Goal: Task Accomplishment & Management: Manage account settings

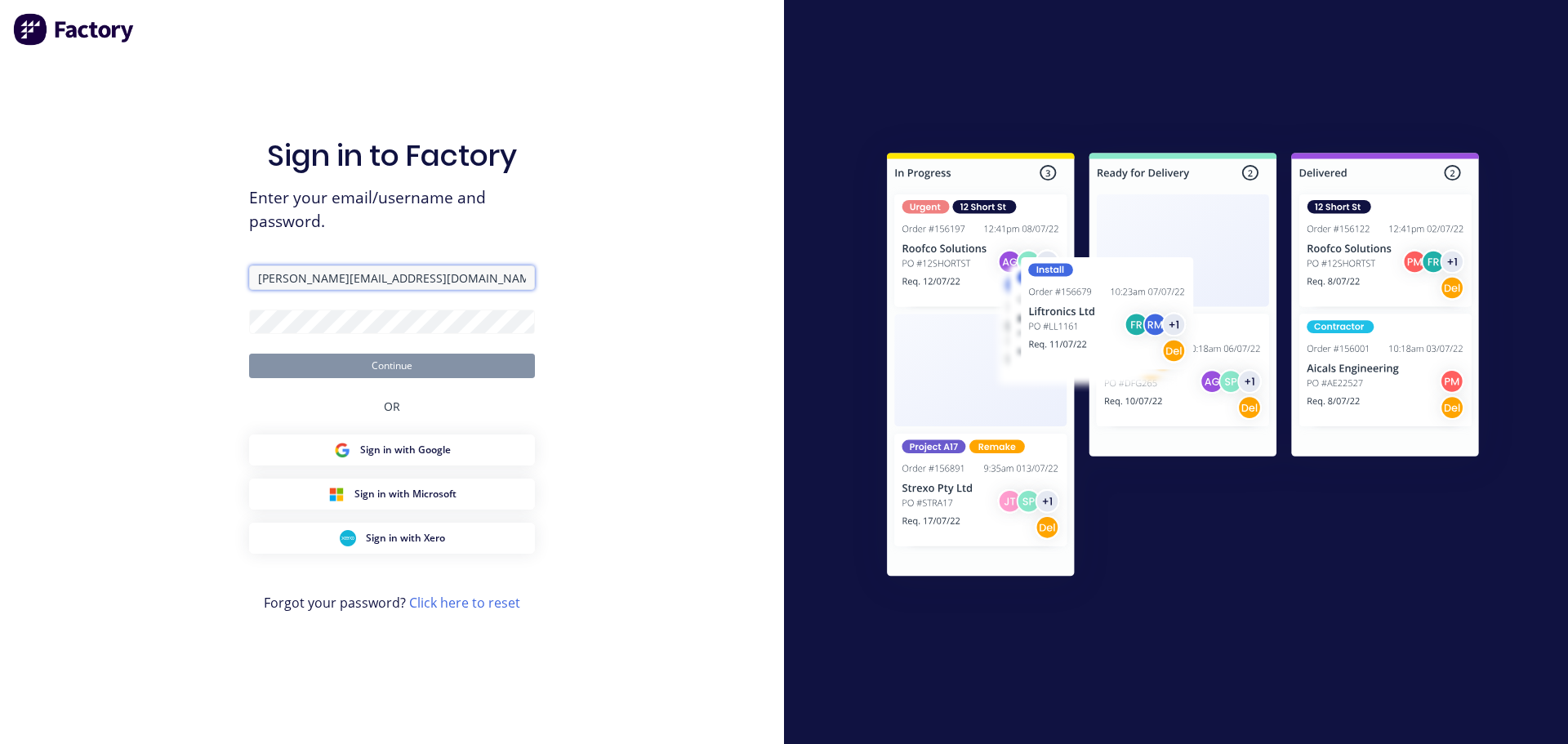
drag, startPoint x: 321, startPoint y: 274, endPoint x: 121, endPoint y: 274, distance: 200.0
click at [121, 274] on div "Sign in to Factory Enter your email/username and password. cathy@factory.app Co…" at bounding box center [392, 372] width 784 height 744
paste input "team+cathydemo"
type input "team+cathydemo@factory.app"
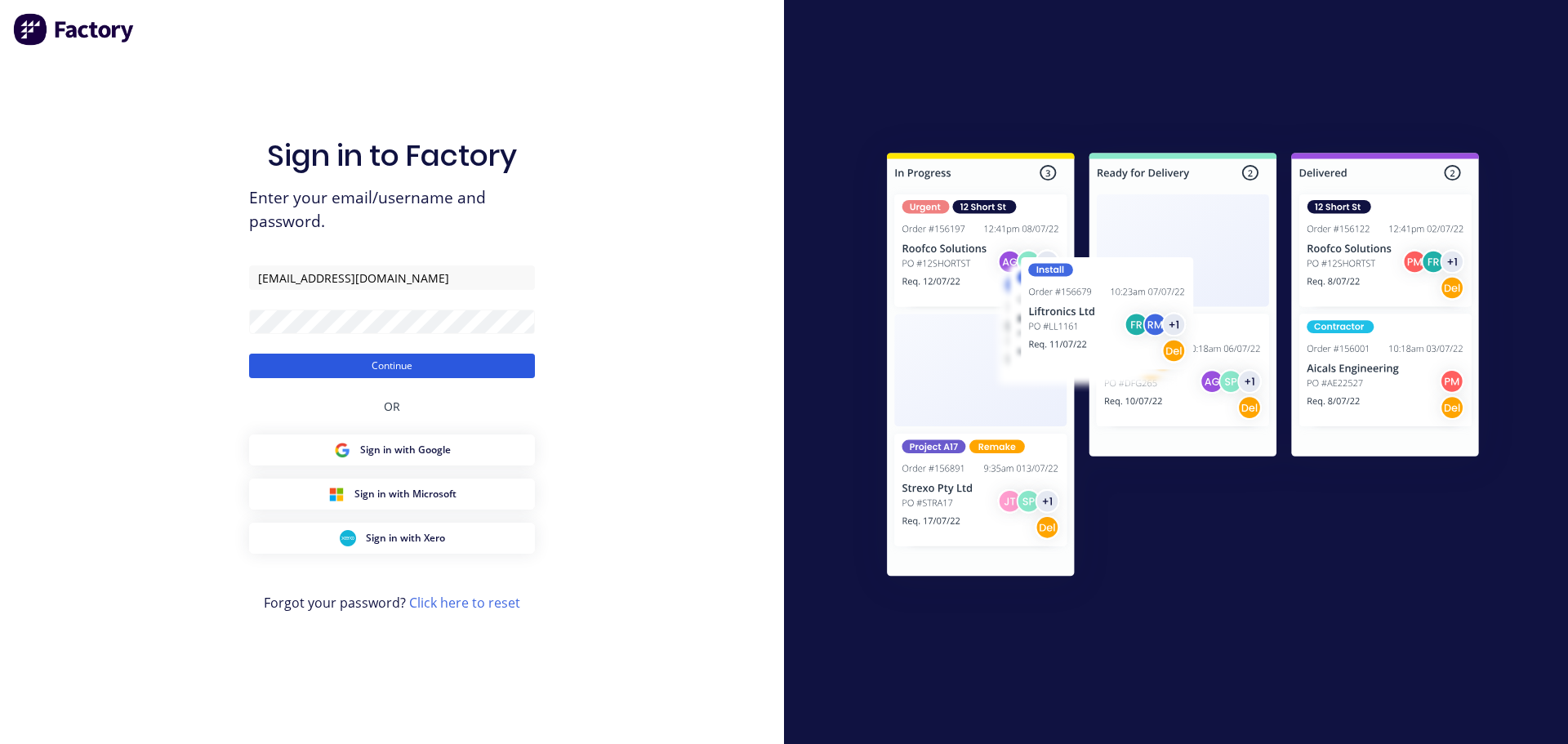
click at [304, 369] on button "Continue" at bounding box center [392, 366] width 286 height 24
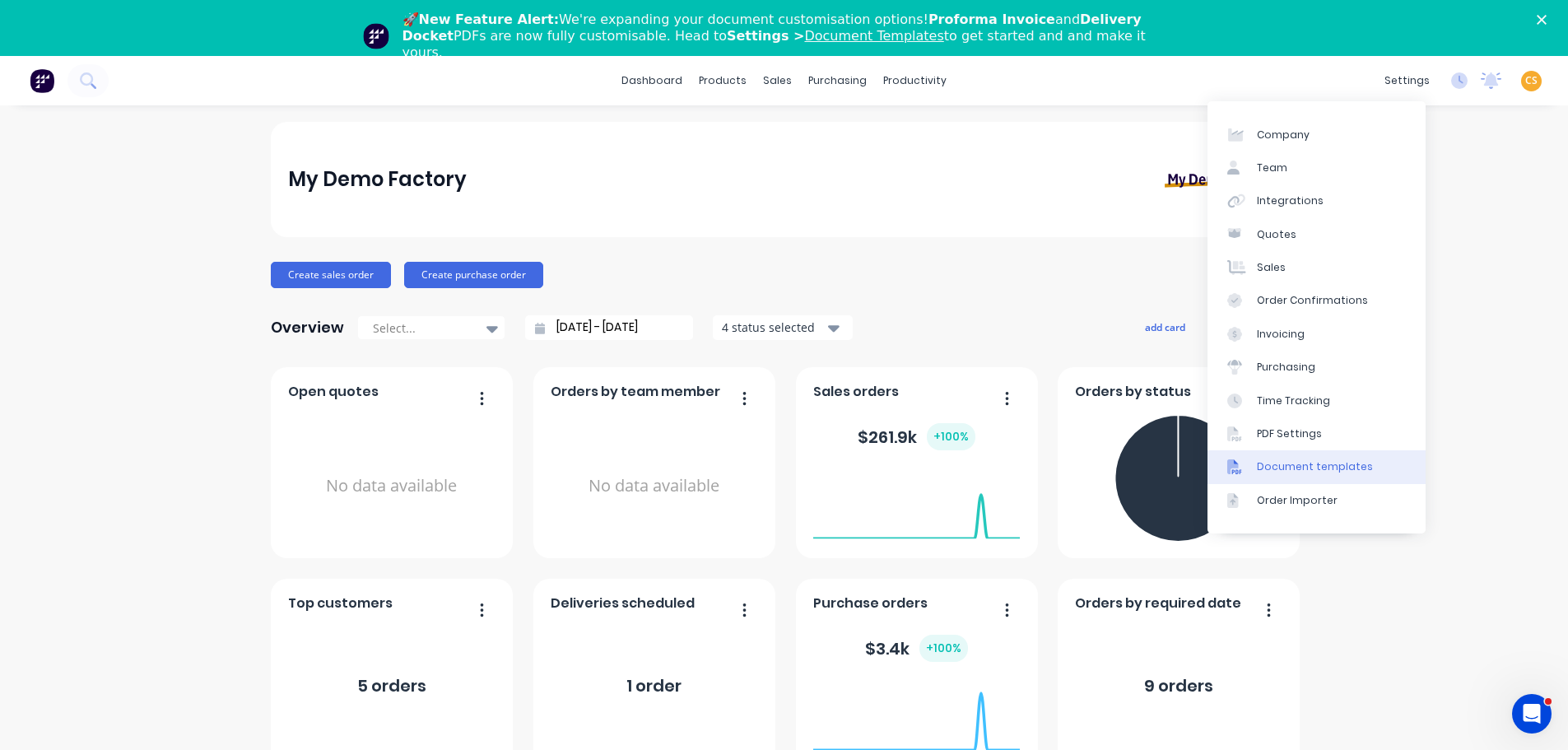
click at [1331, 469] on div "Document templates" at bounding box center [1314, 466] width 116 height 15
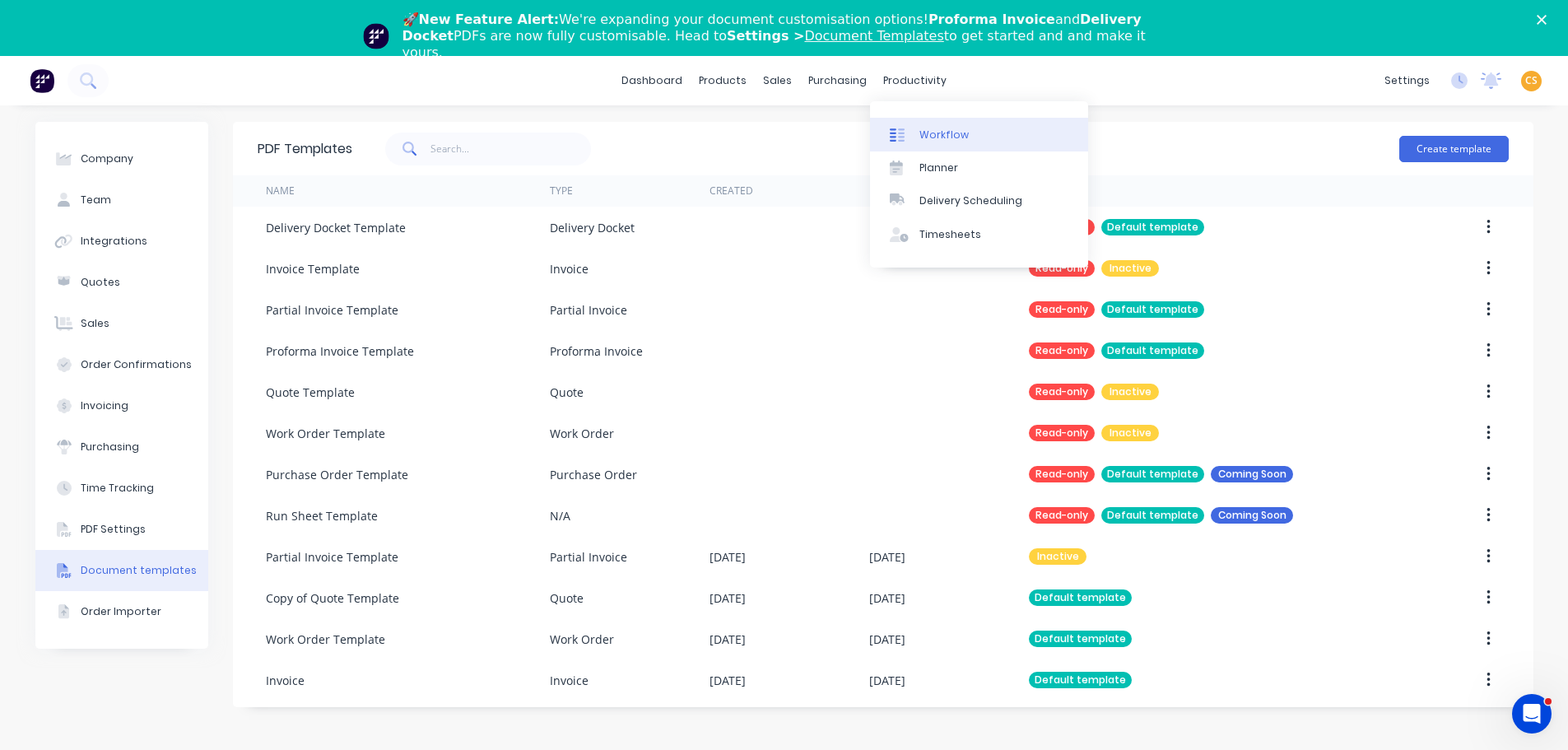
click at [935, 130] on div "Workflow" at bounding box center [944, 134] width 50 height 15
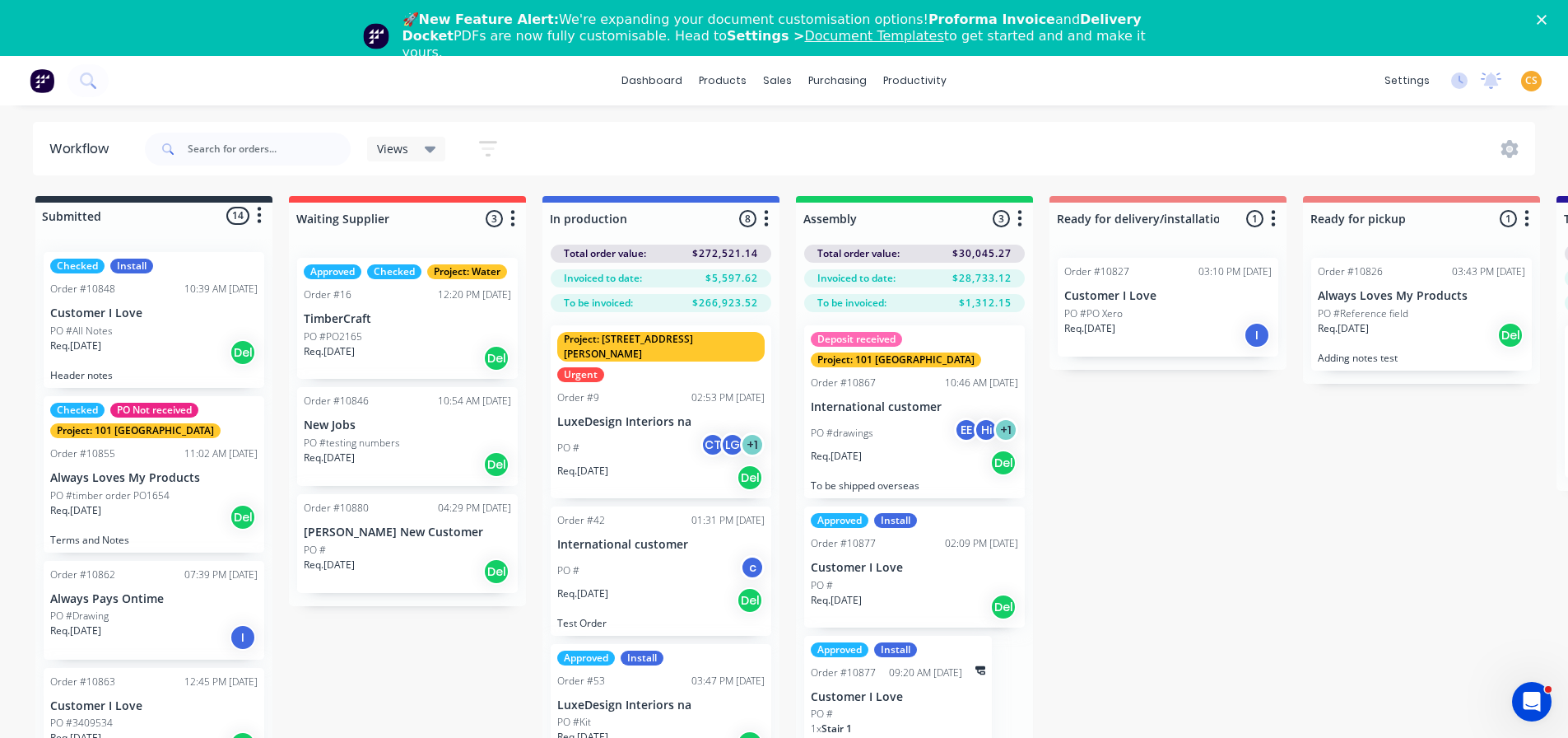
click at [1182, 304] on div "Order #10827 03:10 PM 28/03/25 Customer I Love PO #PO Xero Req. 17/07/24 I" at bounding box center [1167, 307] width 221 height 99
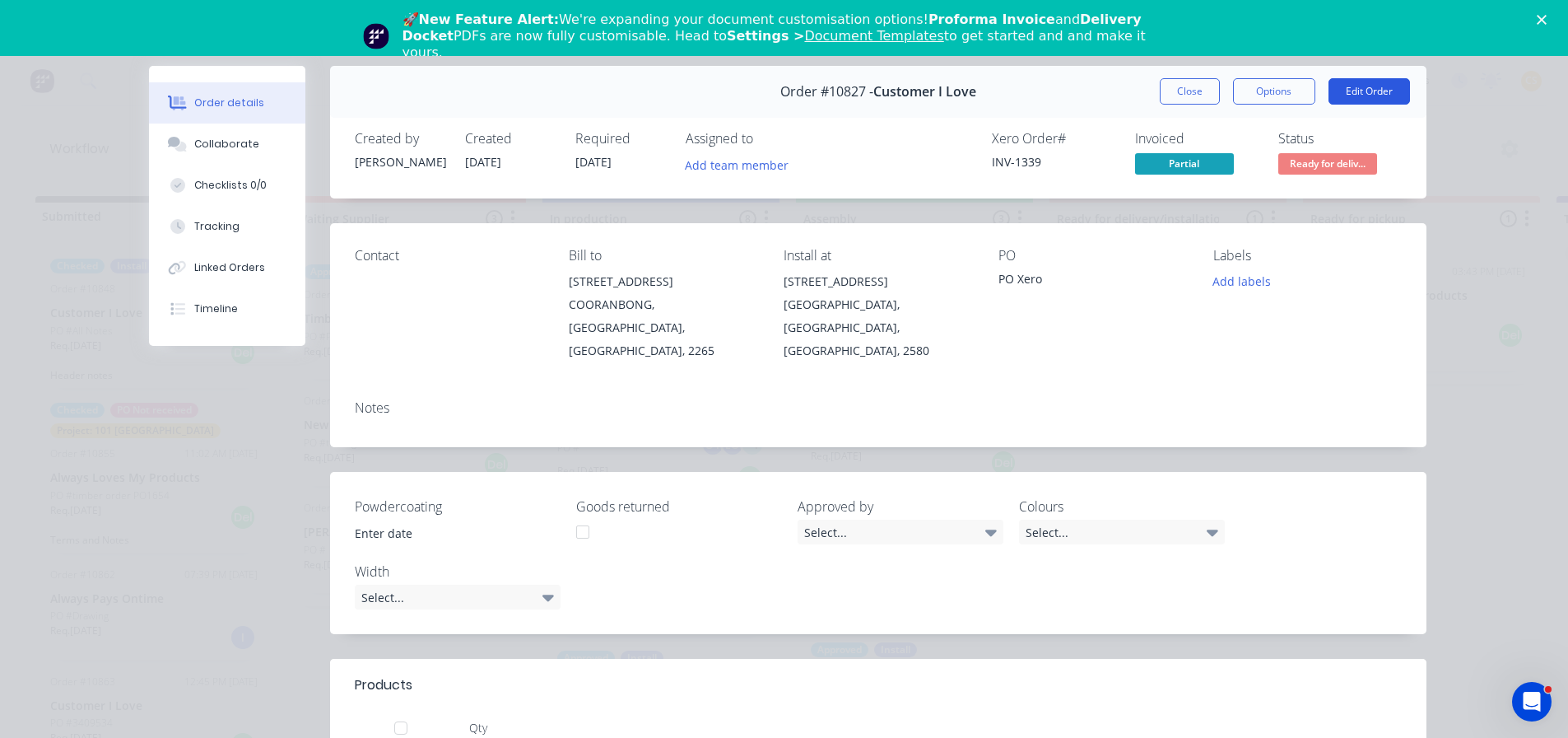
click at [1369, 90] on button "Edit Order" at bounding box center [1368, 92] width 81 height 26
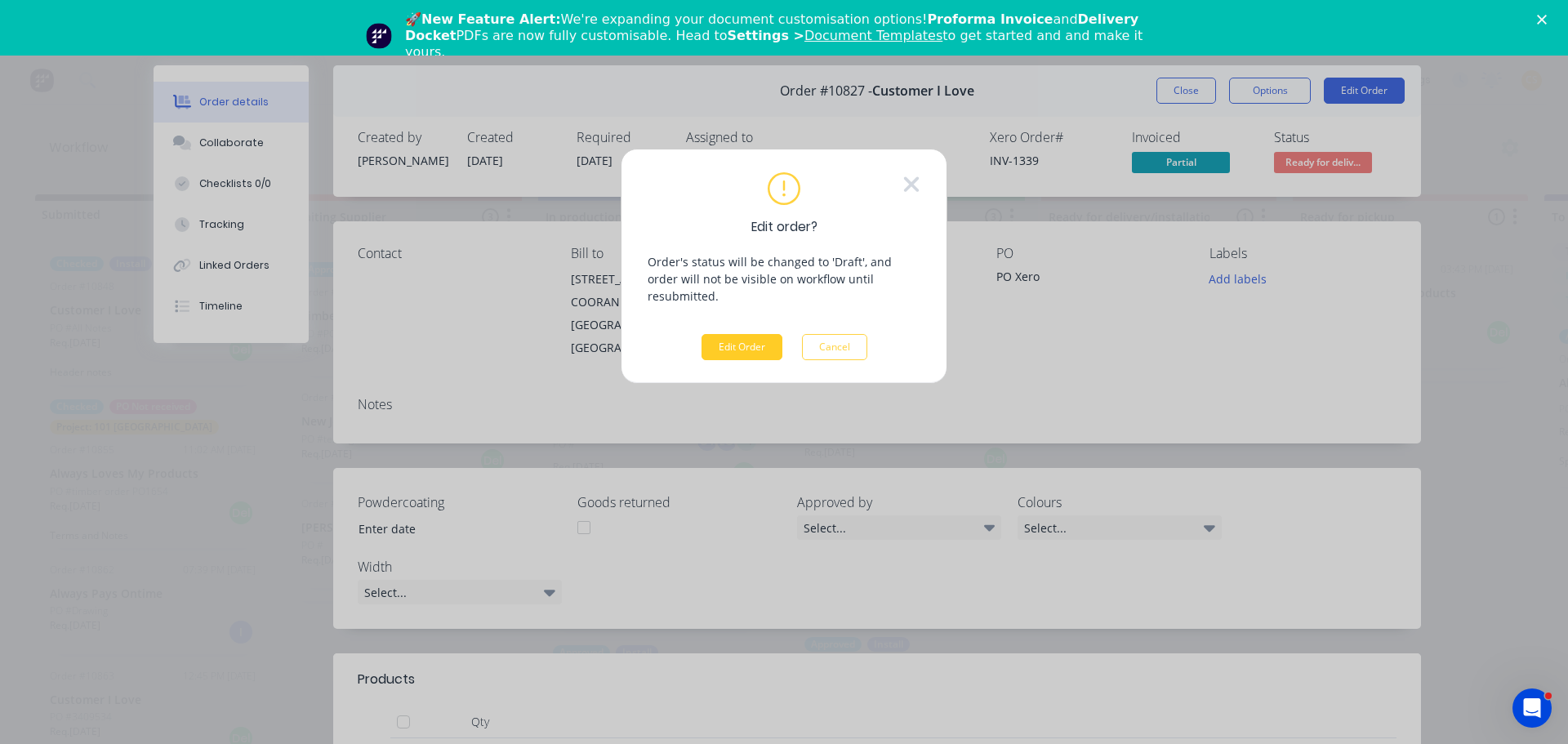
click at [731, 334] on button "Edit Order" at bounding box center [742, 347] width 81 height 26
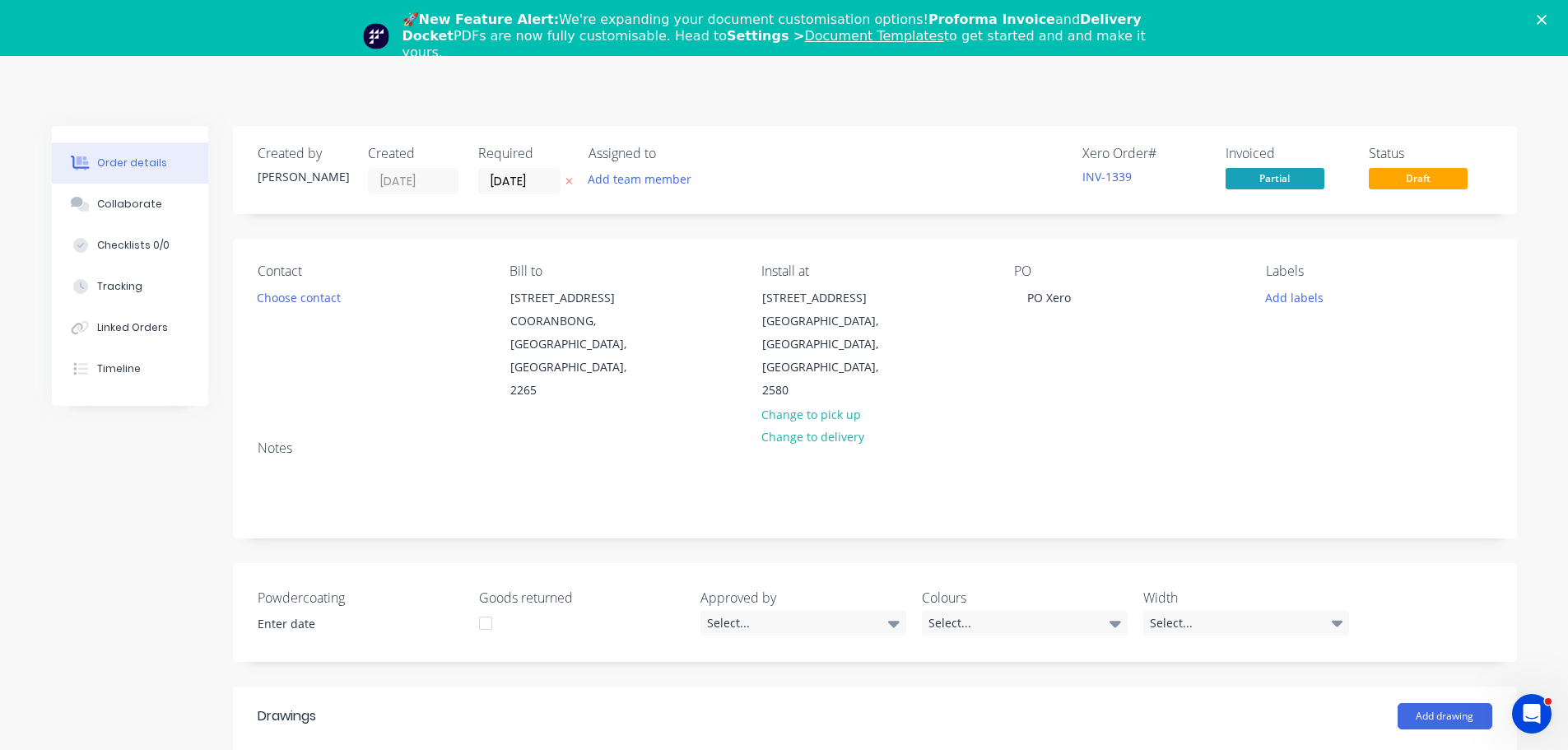
click at [485, 623] on div at bounding box center [485, 623] width 33 height 33
click at [760, 622] on div "Select..." at bounding box center [803, 623] width 206 height 24
click at [746, 688] on div "Maricar" at bounding box center [737, 691] width 50 height 22
click at [1546, 22] on icon "Close" at bounding box center [1541, 19] width 10 height 10
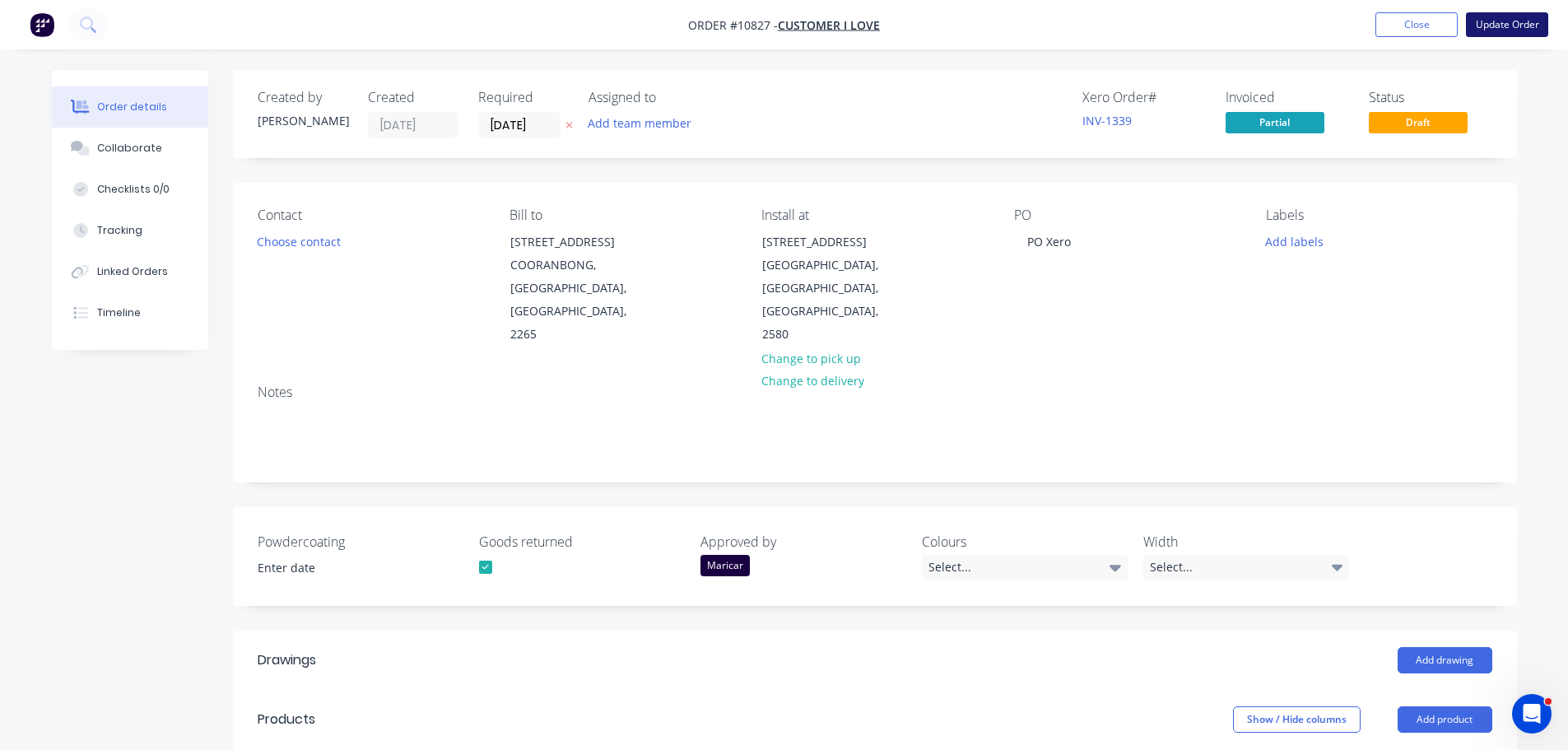
click at [1497, 26] on button "Update Order" at bounding box center [1507, 24] width 82 height 24
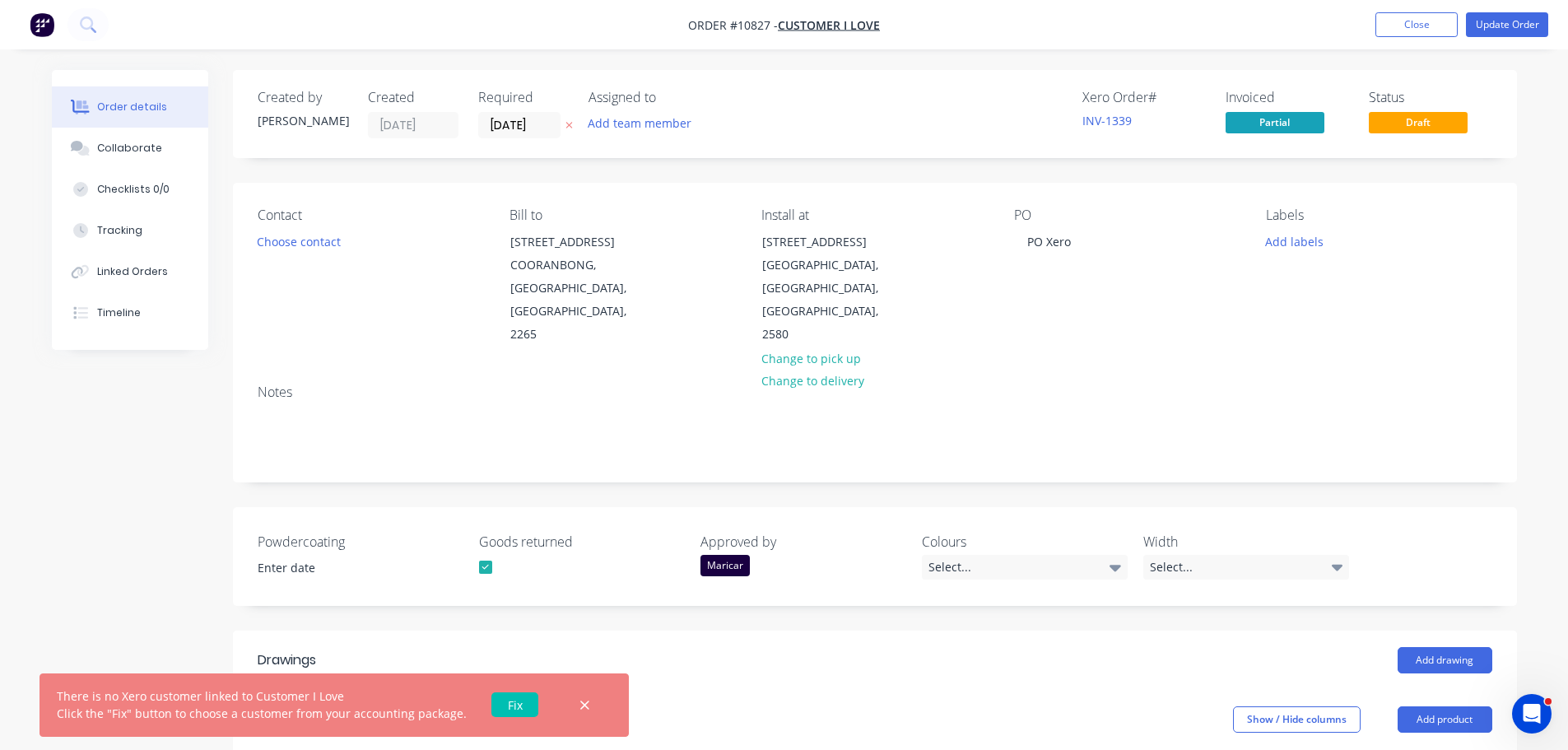
click at [504, 708] on link "Fix" at bounding box center [515, 705] width 47 height 24
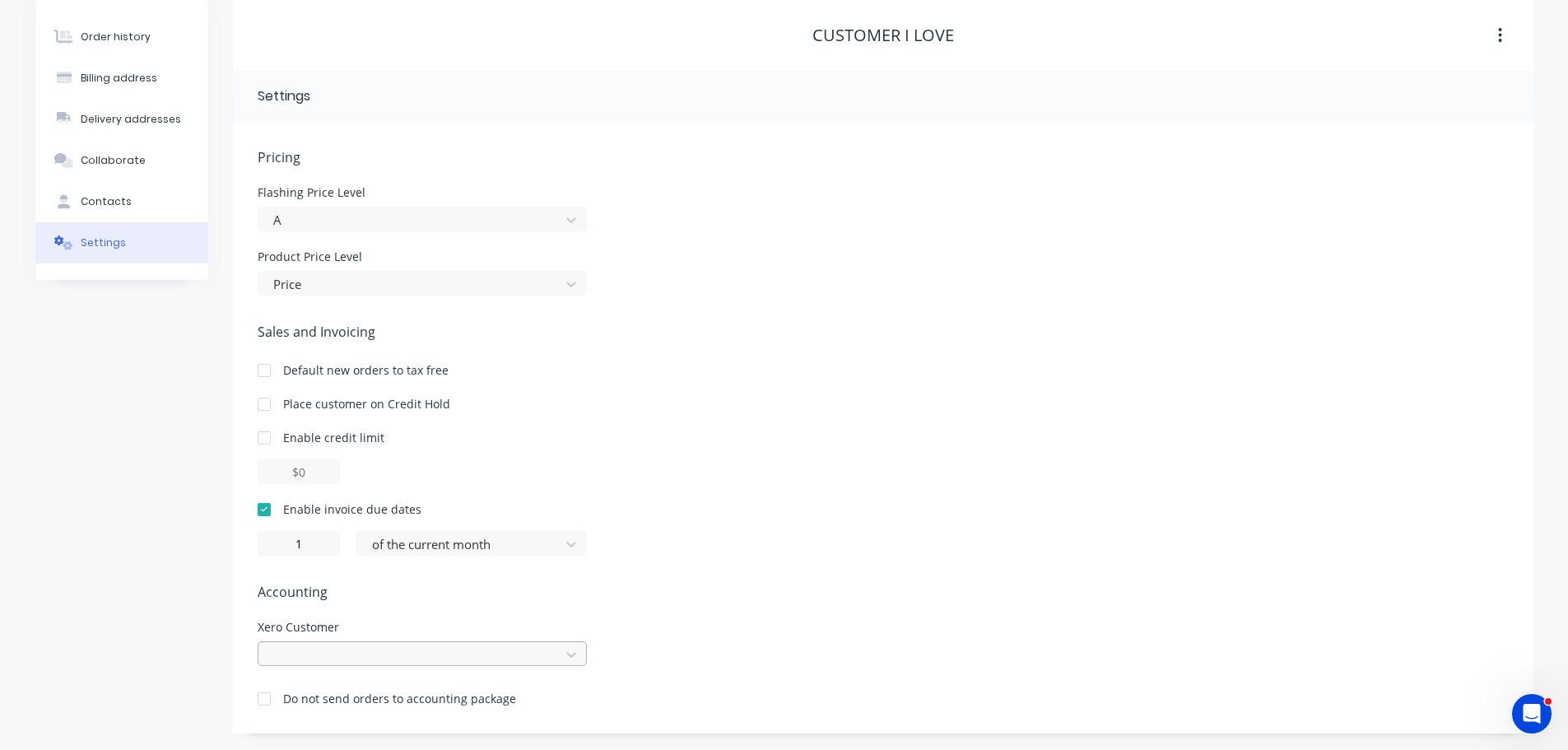
click at [416, 658] on div at bounding box center [422, 653] width 329 height 24
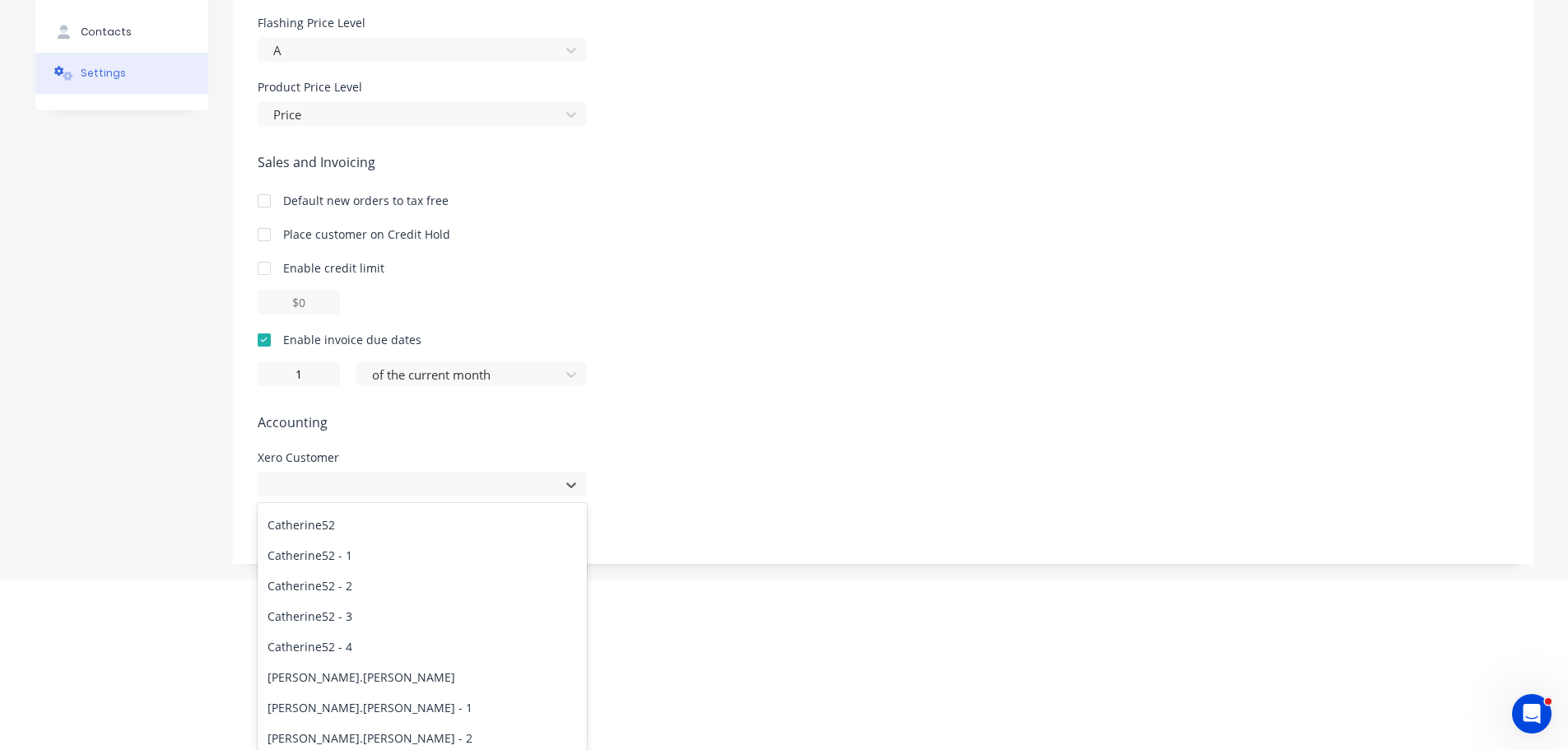
scroll to position [18224, 0]
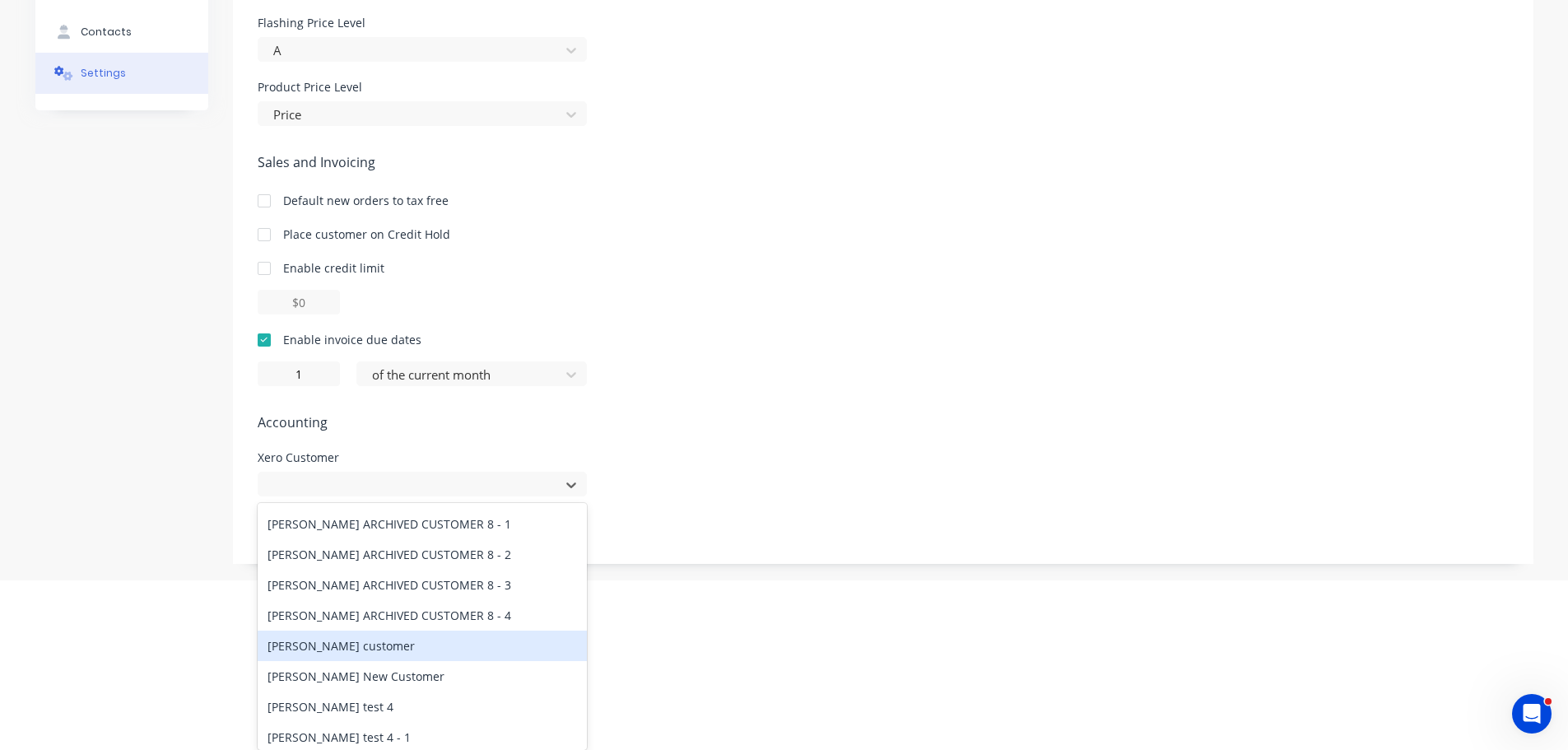
click at [357, 641] on div "[PERSON_NAME] customer" at bounding box center [422, 645] width 329 height 31
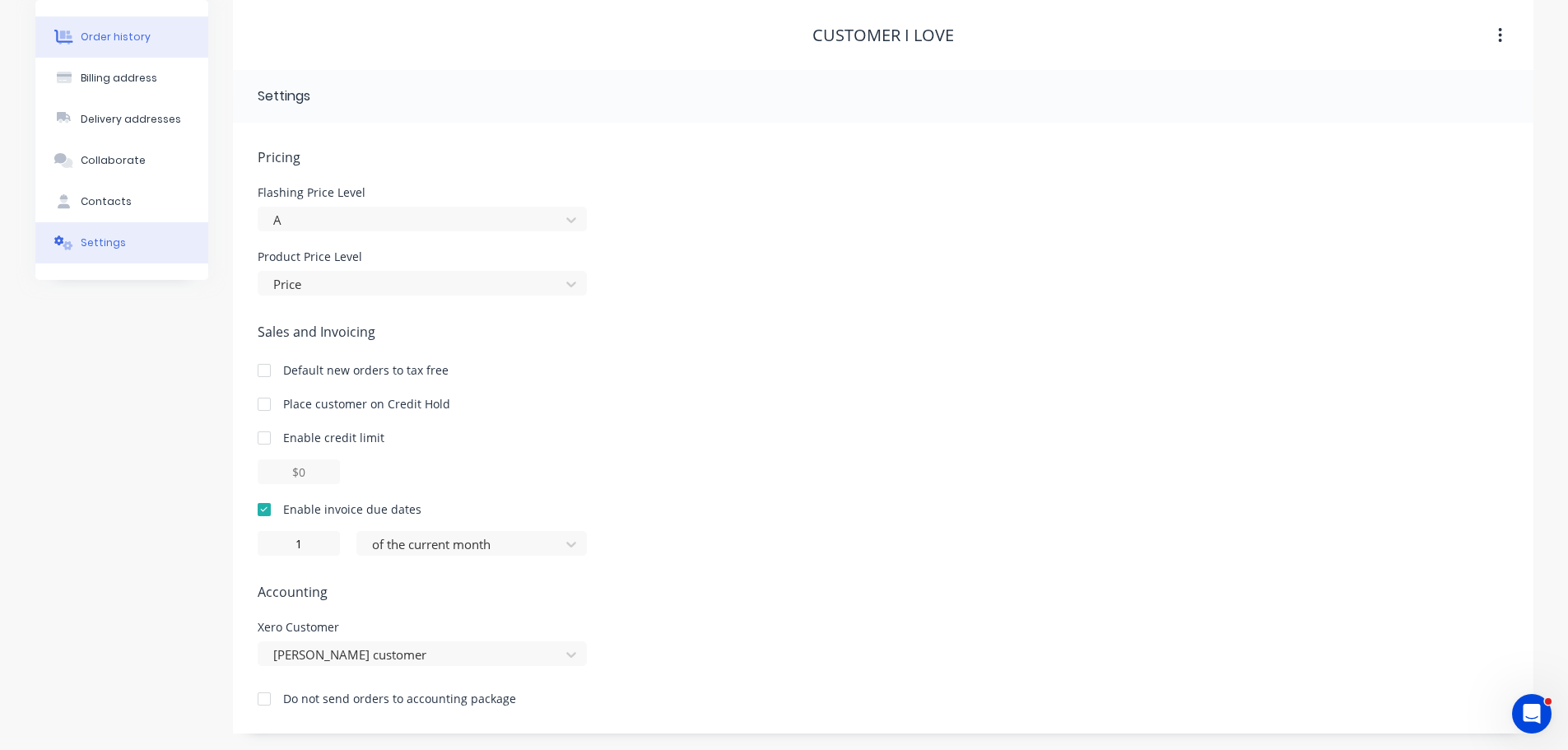
click at [123, 37] on div "Order history" at bounding box center [115, 37] width 70 height 15
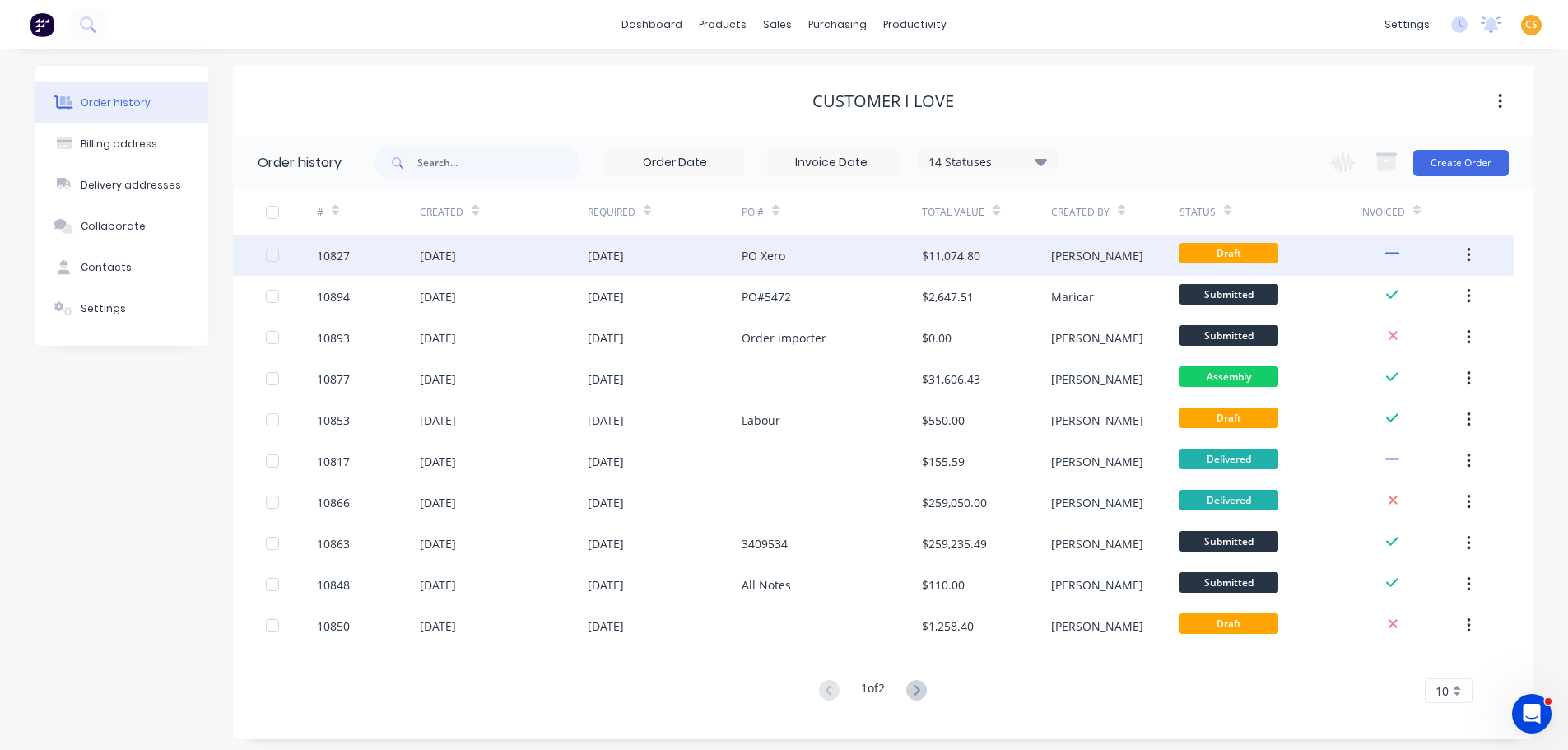
click at [597, 261] on div "[DATE]" at bounding box center [605, 256] width 36 height 17
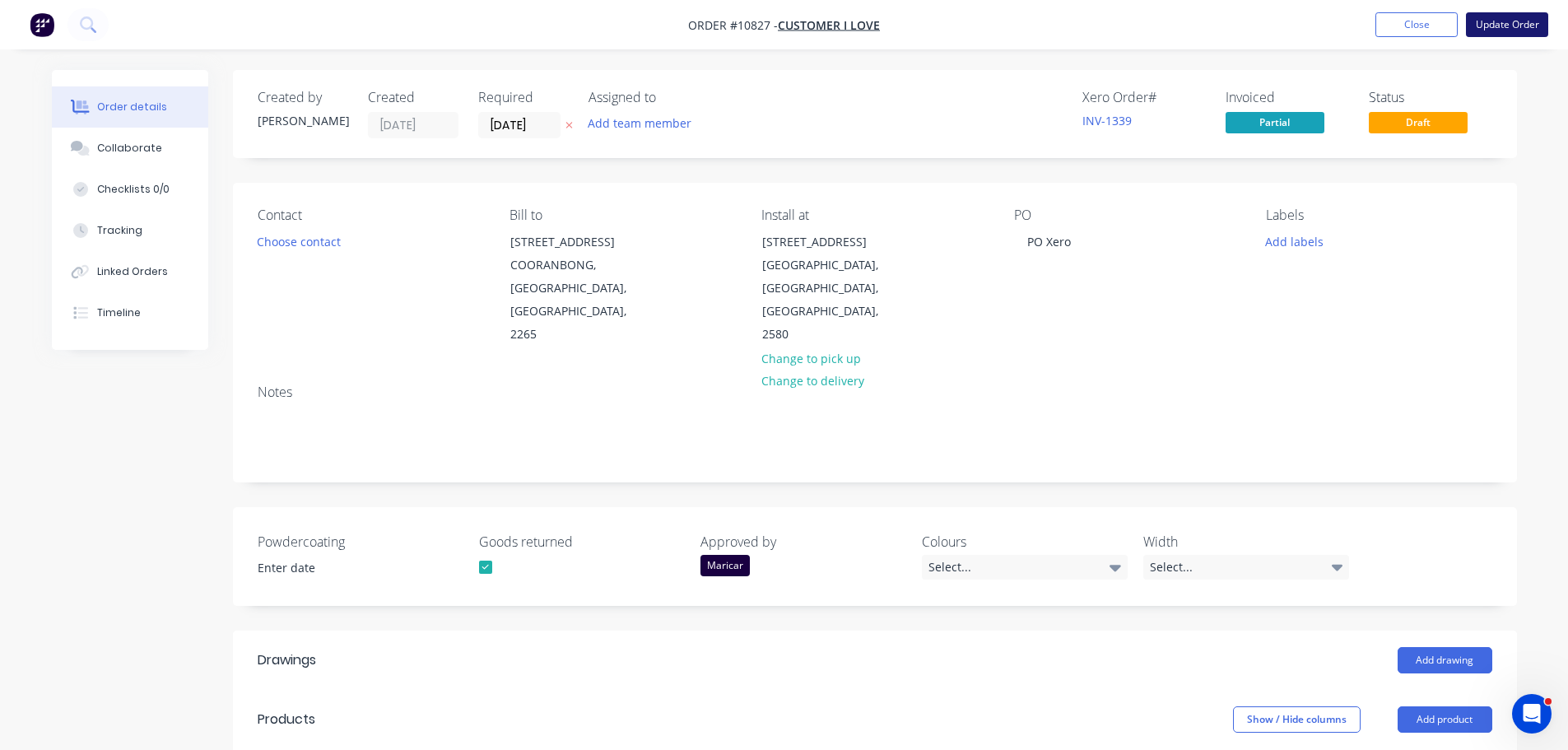
click at [1518, 27] on button "Update Order" at bounding box center [1507, 24] width 82 height 24
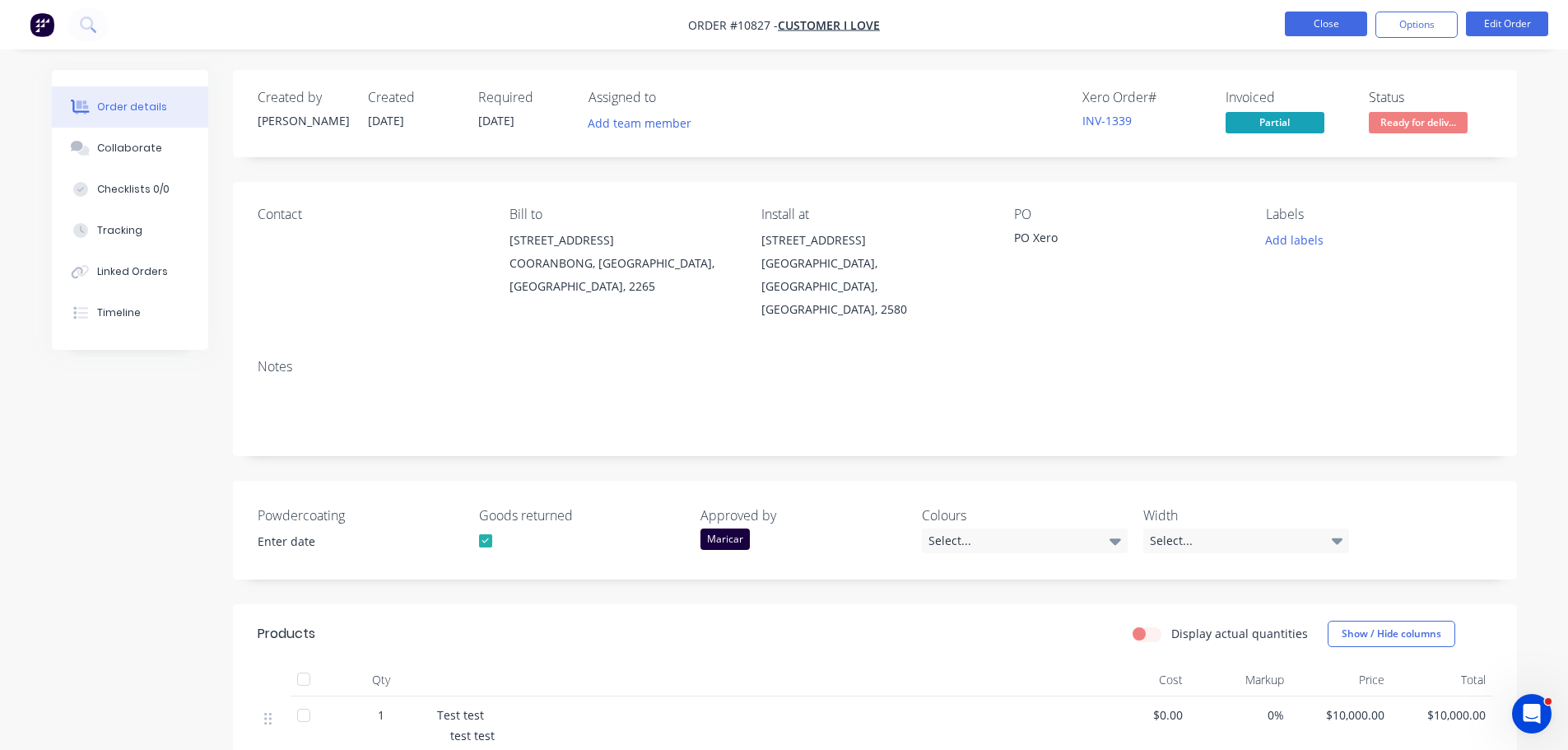
click at [1321, 21] on button "Close" at bounding box center [1325, 24] width 82 height 24
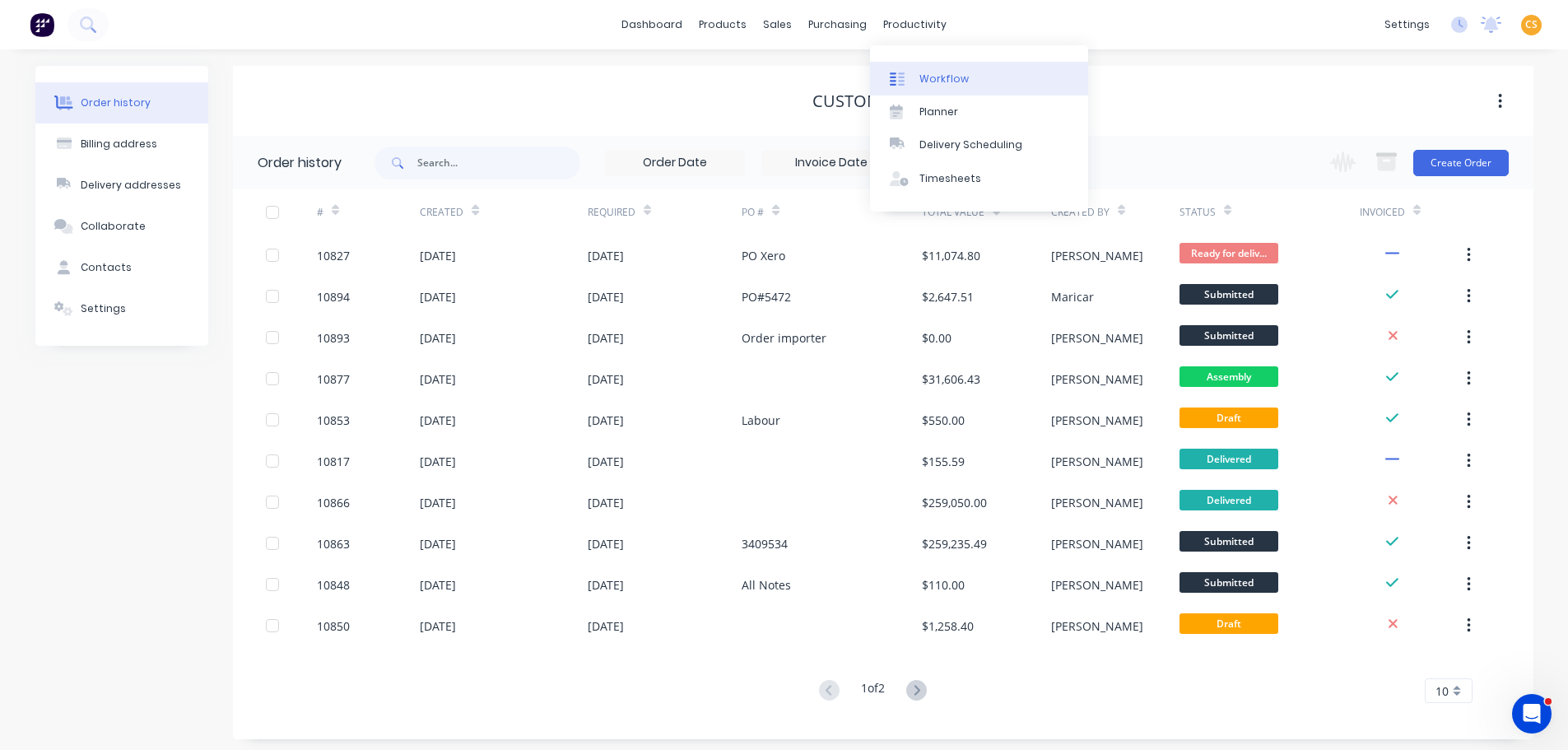
click at [952, 79] on div "Workflow" at bounding box center [944, 79] width 50 height 15
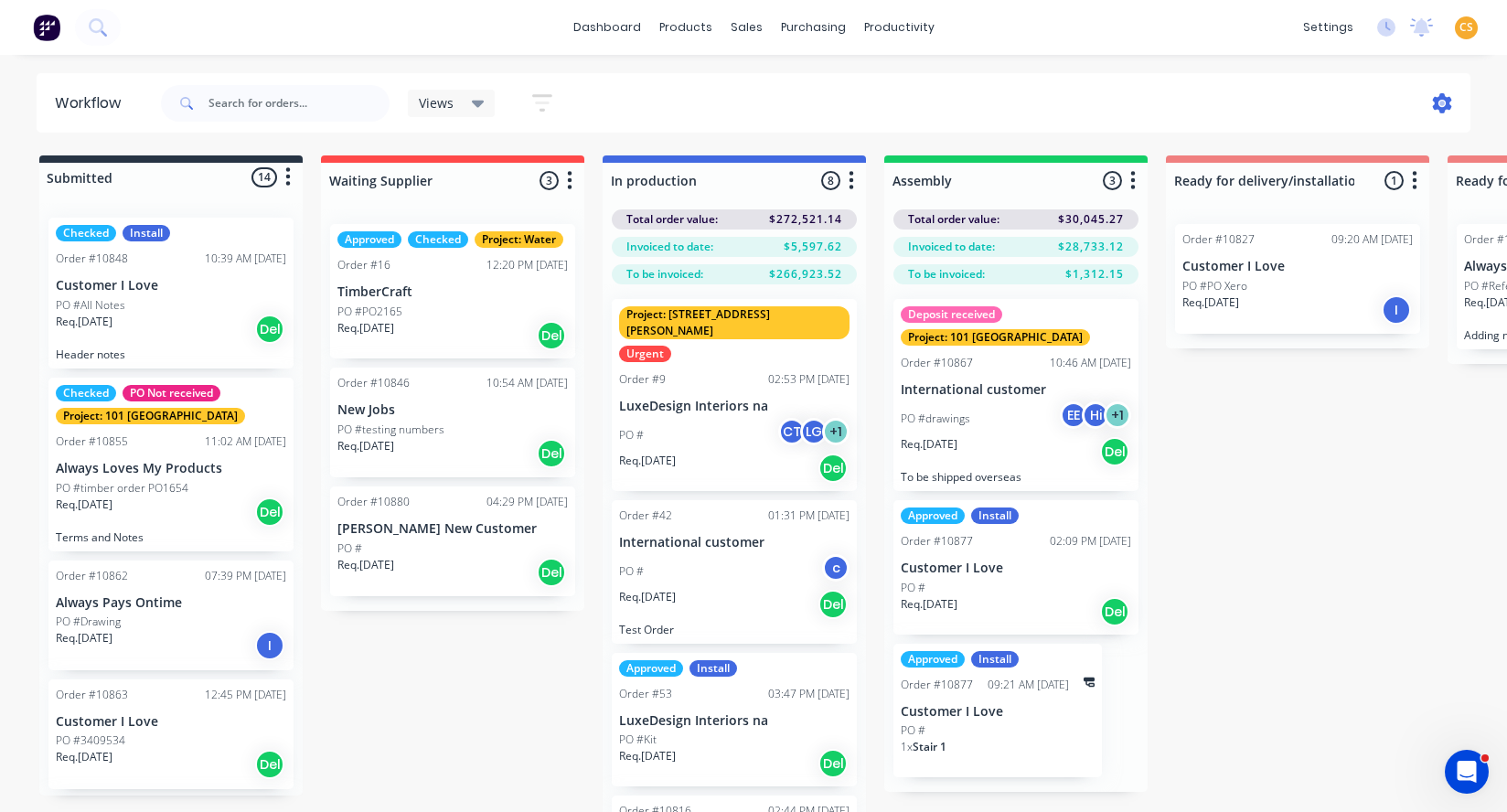
click at [1442, 104] on icon at bounding box center [1444, 104] width 6 height 6
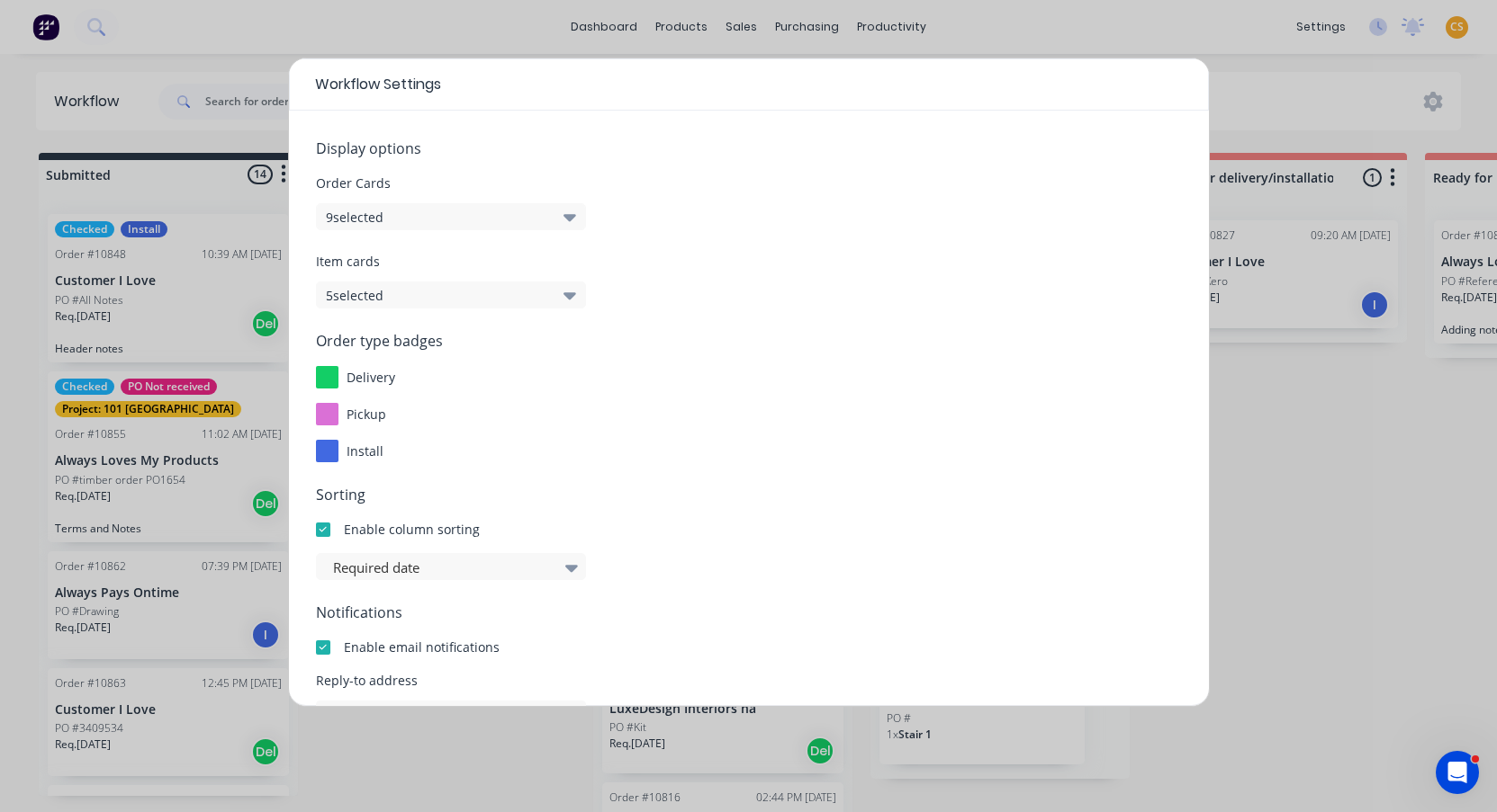
click at [510, 219] on button "9 selected" at bounding box center [451, 217] width 270 height 27
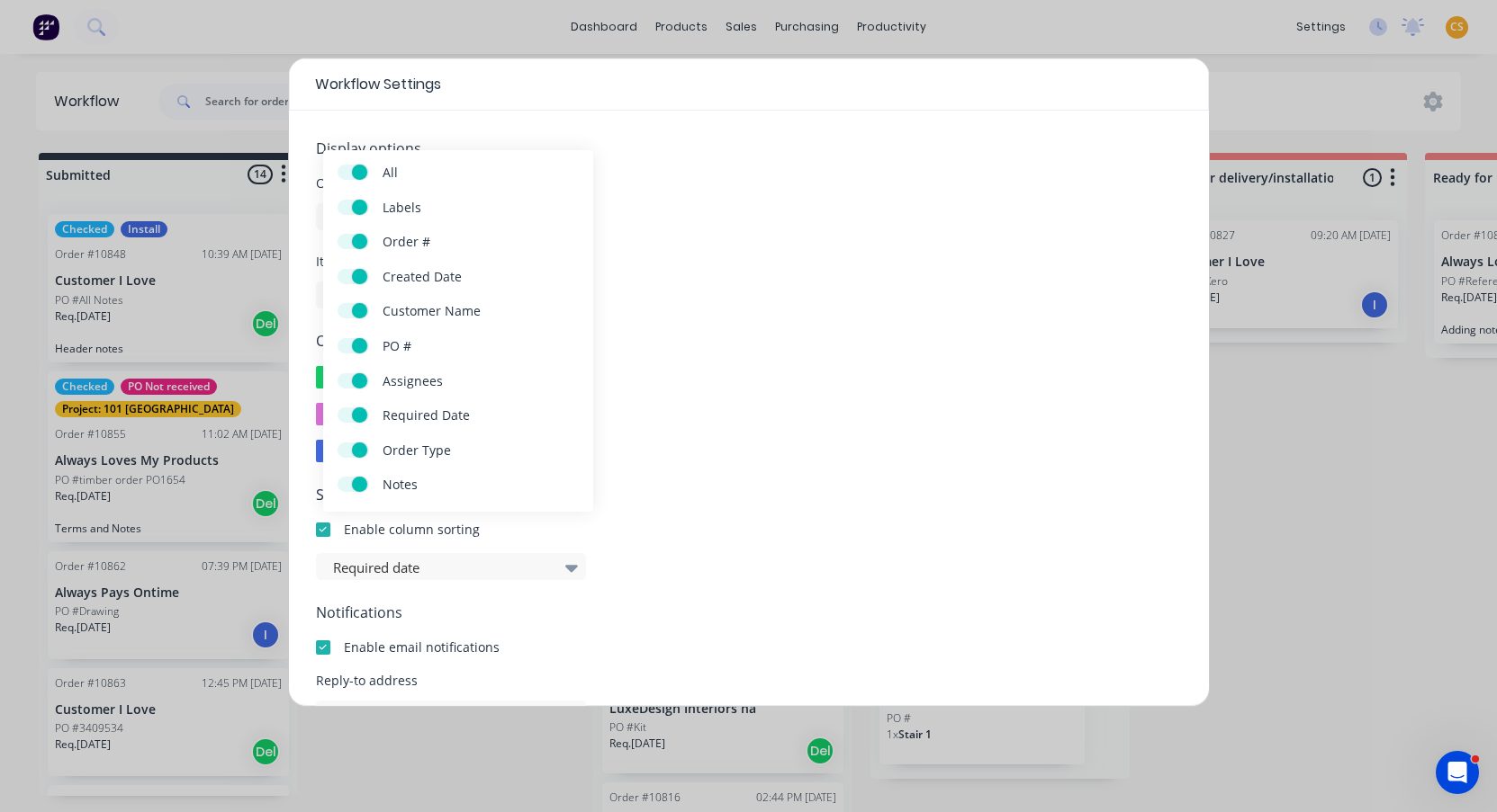
scroll to position [199, 0]
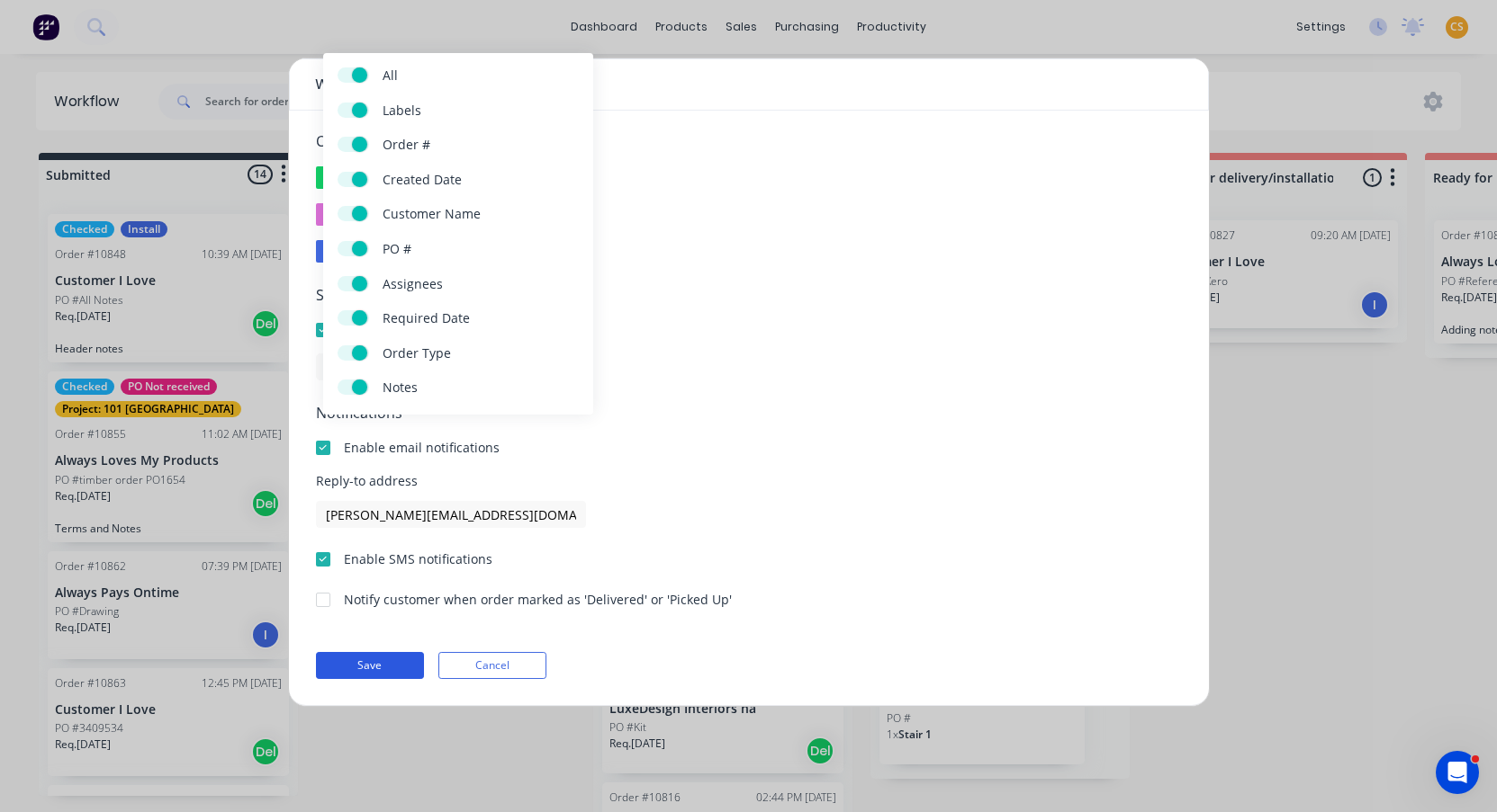
click at [364, 670] on button "Save" at bounding box center [369, 665] width 108 height 27
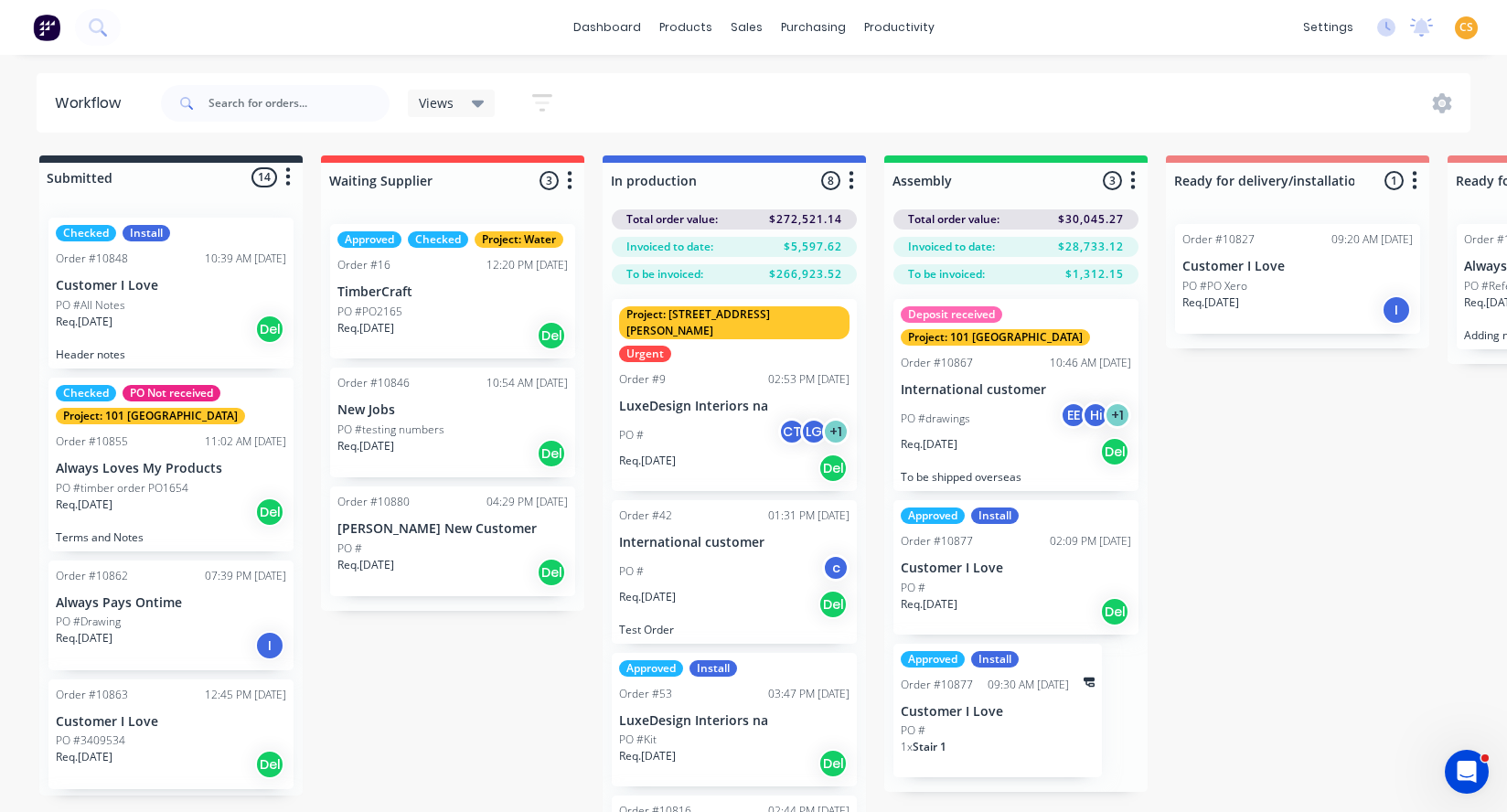
click at [981, 352] on div "Deposit received Project: 101 Lilydale Order #10867 10:46 AM [DATE] Internation…" at bounding box center [1016, 395] width 246 height 192
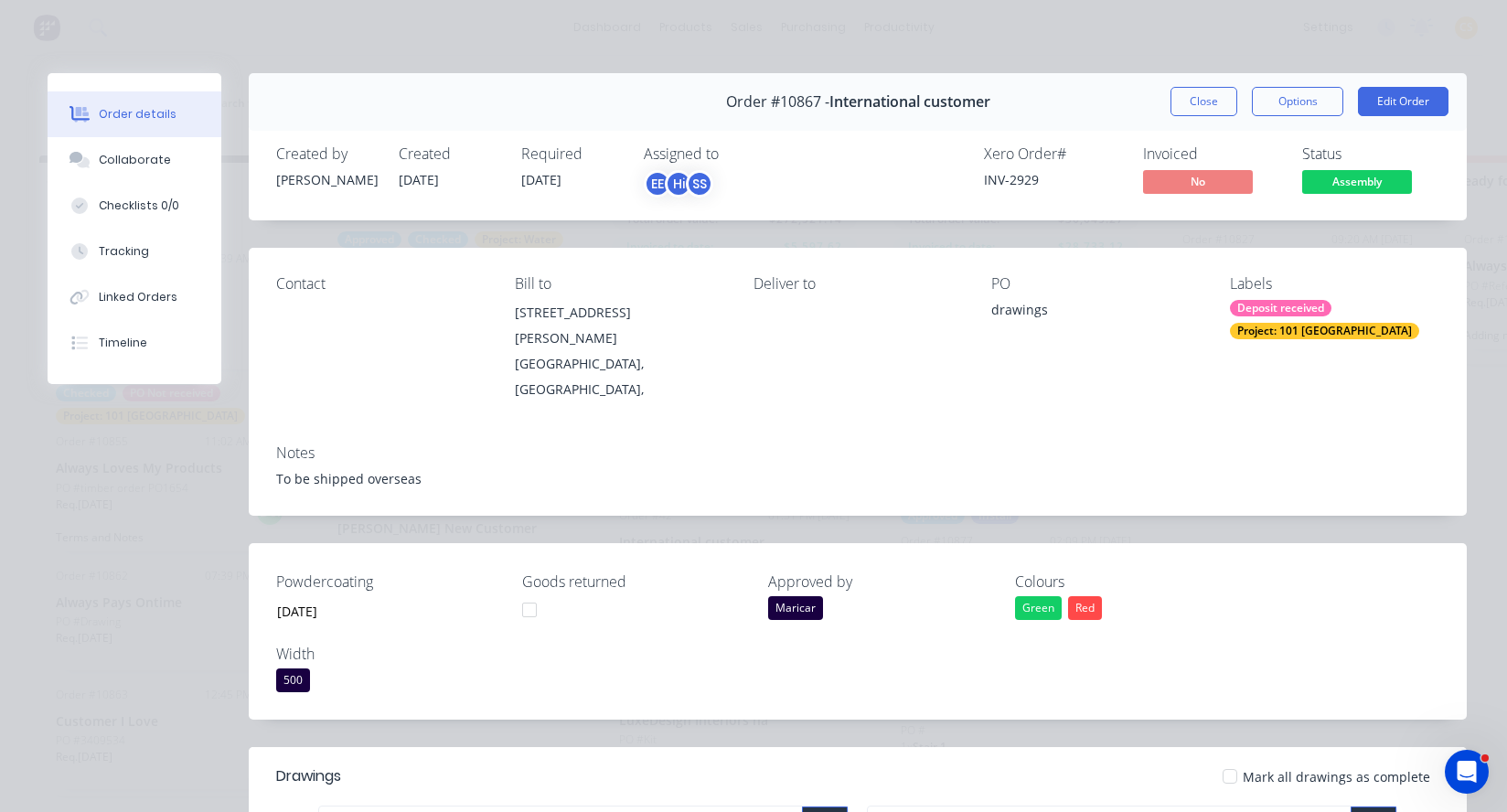
drag, startPoint x: 1179, startPoint y: 107, endPoint x: 1116, endPoint y: 270, distance: 174.8
click at [1179, 108] on button "Close" at bounding box center [1204, 102] width 67 height 29
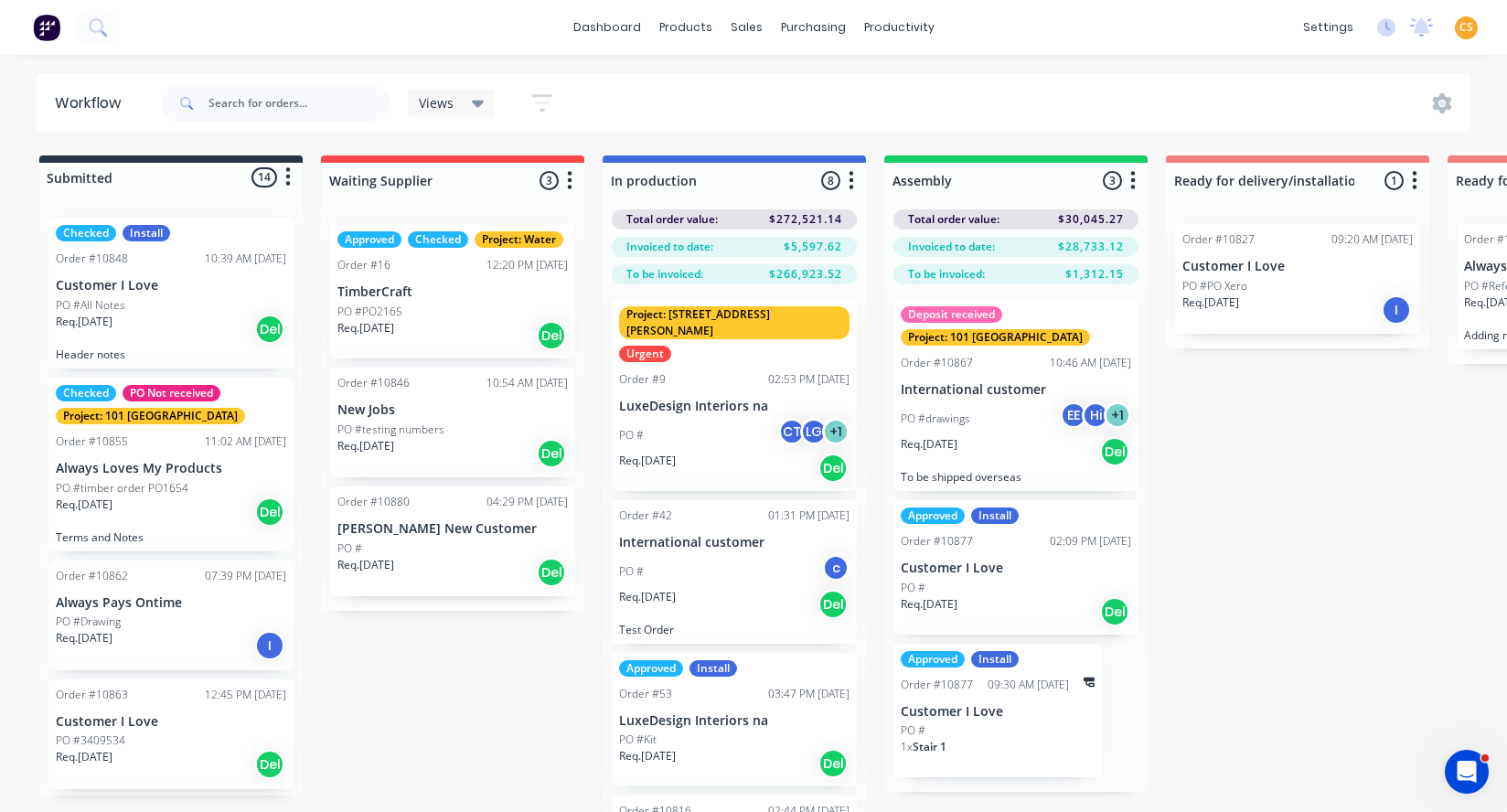
click at [1013, 406] on div "PO #drawings EE Hi + 1" at bounding box center [1016, 419] width 231 height 35
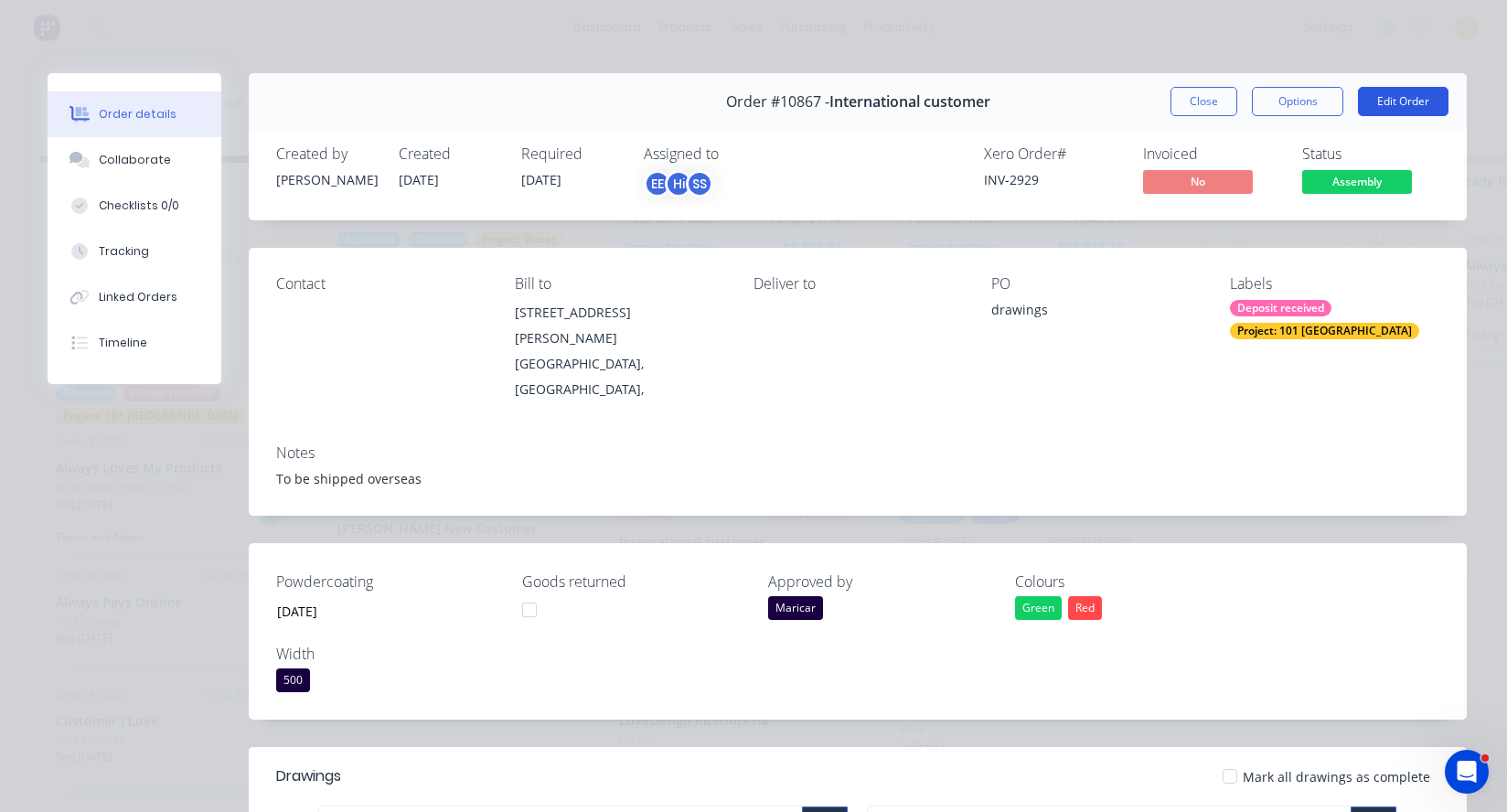
click at [1392, 97] on button "Edit Order" at bounding box center [1403, 102] width 90 height 29
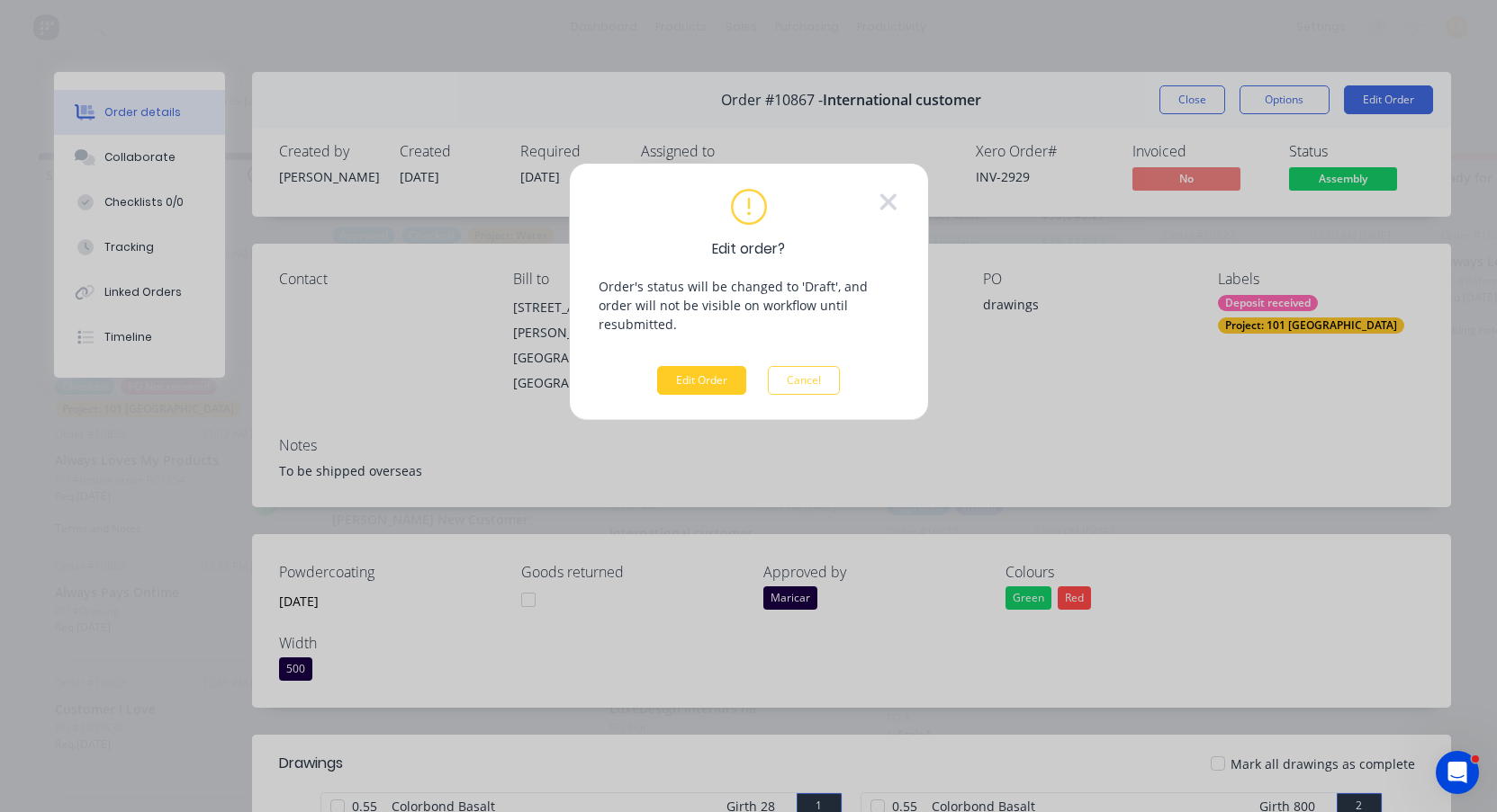
click at [699, 366] on button "Edit Order" at bounding box center [701, 381] width 89 height 29
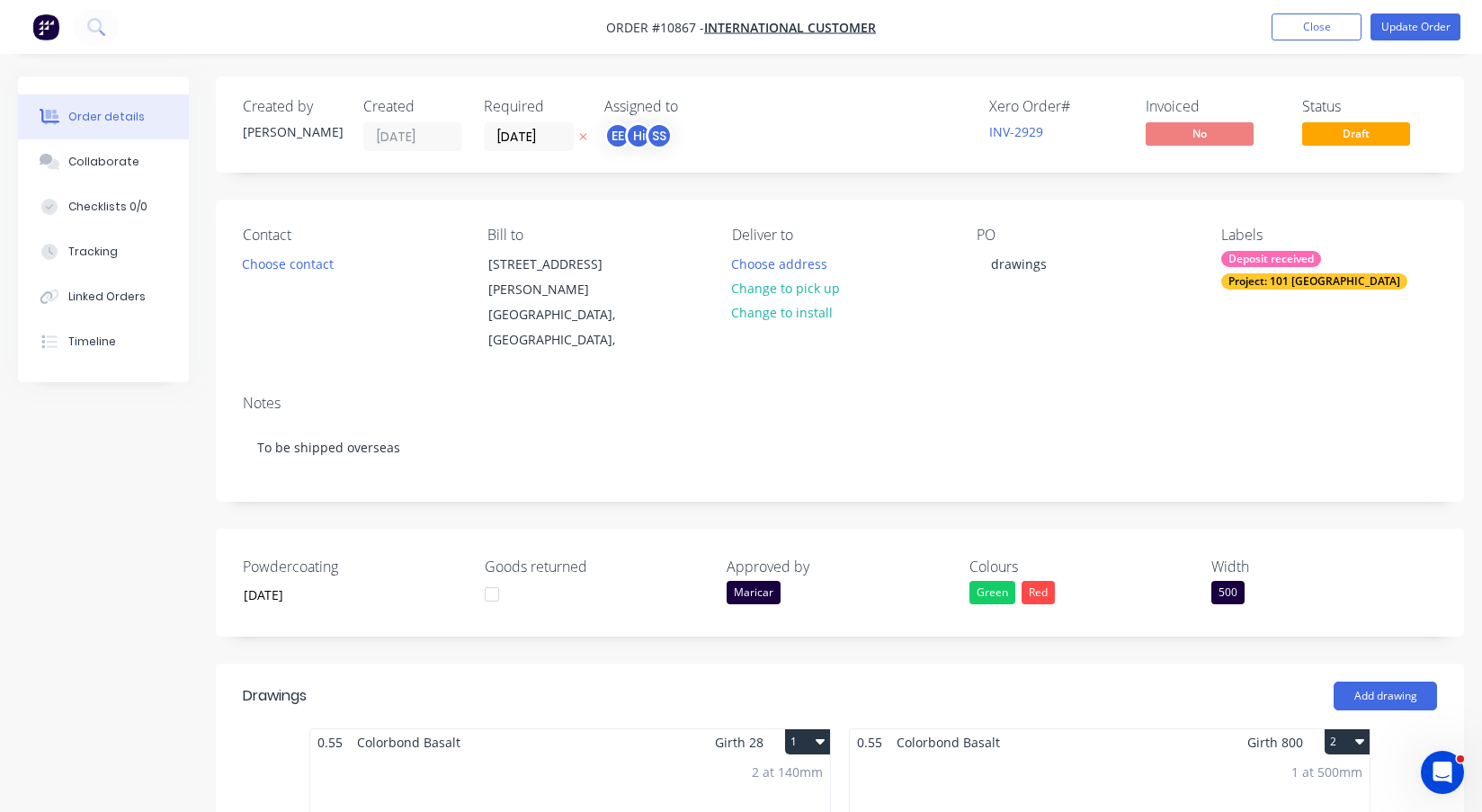
click at [492, 576] on div at bounding box center [492, 594] width 36 height 36
click at [752, 581] on div "Maricar" at bounding box center [754, 593] width 54 height 24
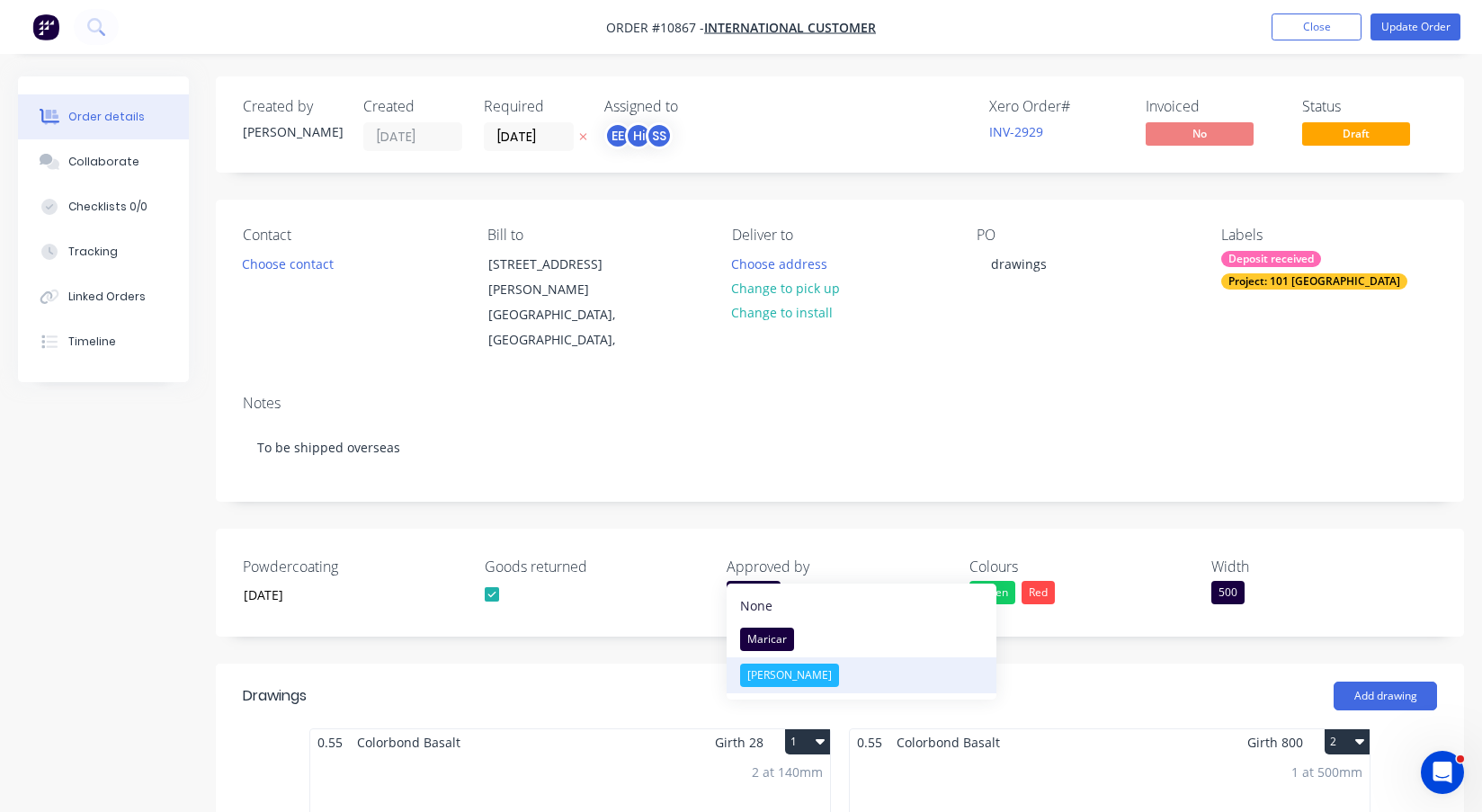
click at [760, 673] on div "[PERSON_NAME]" at bounding box center [790, 676] width 99 height 24
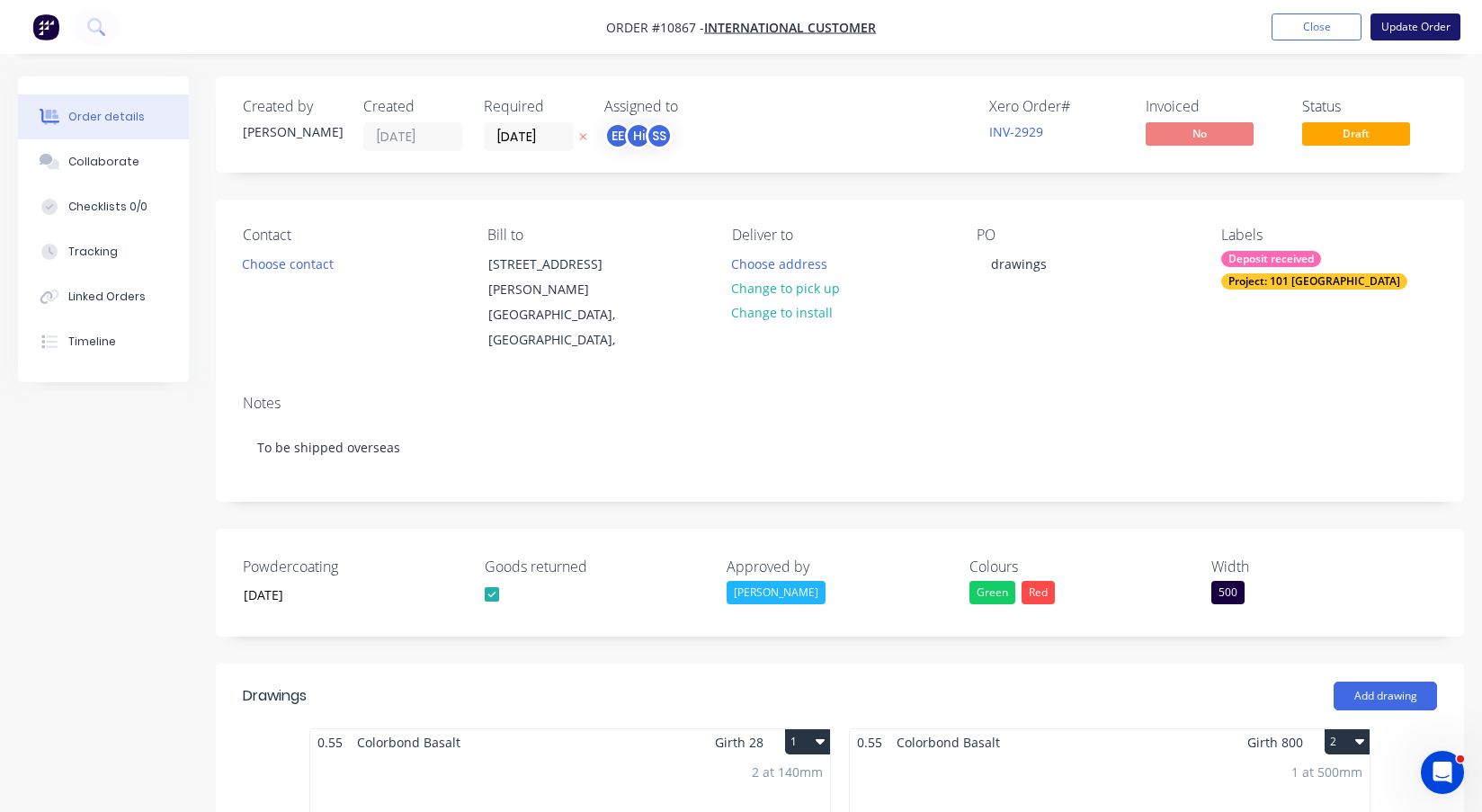
click at [1423, 27] on button "Update Order" at bounding box center [1415, 27] width 90 height 27
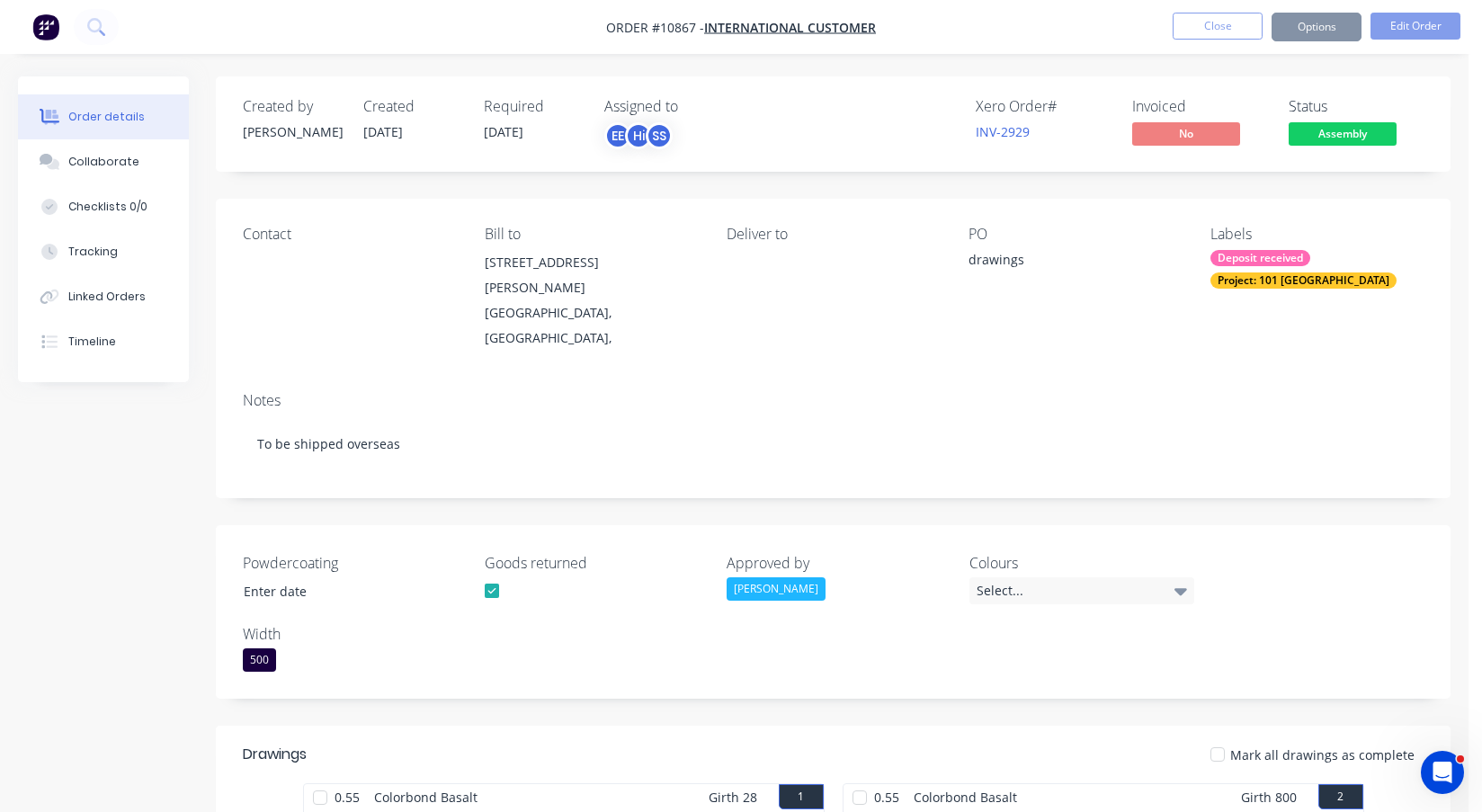
type input "[DATE]"
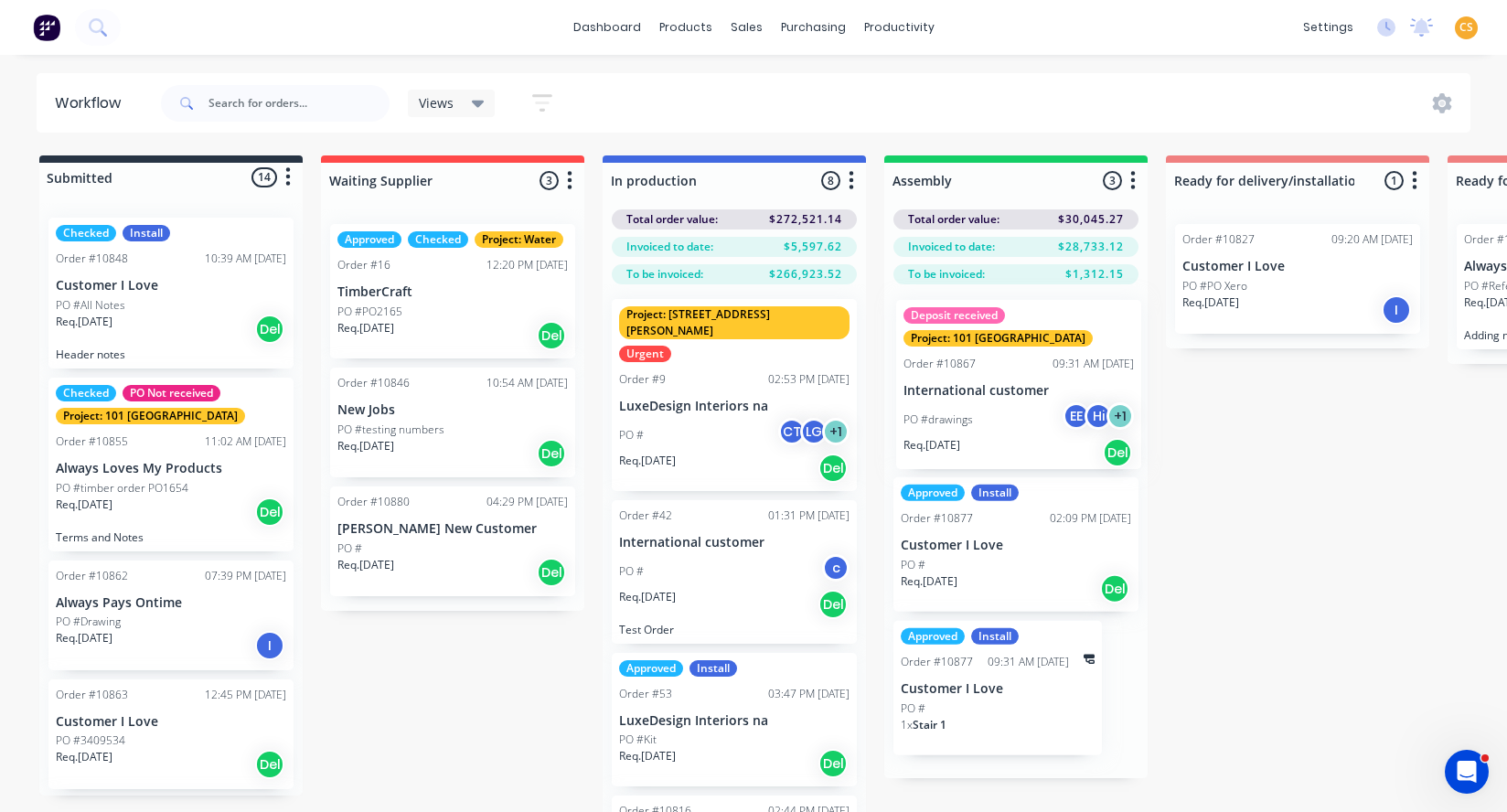
click at [1049, 353] on div "Deposit received Project: 101 Lilydale Order #10867 09:31 AM [DATE] Internation…" at bounding box center [1015, 531] width 263 height 494
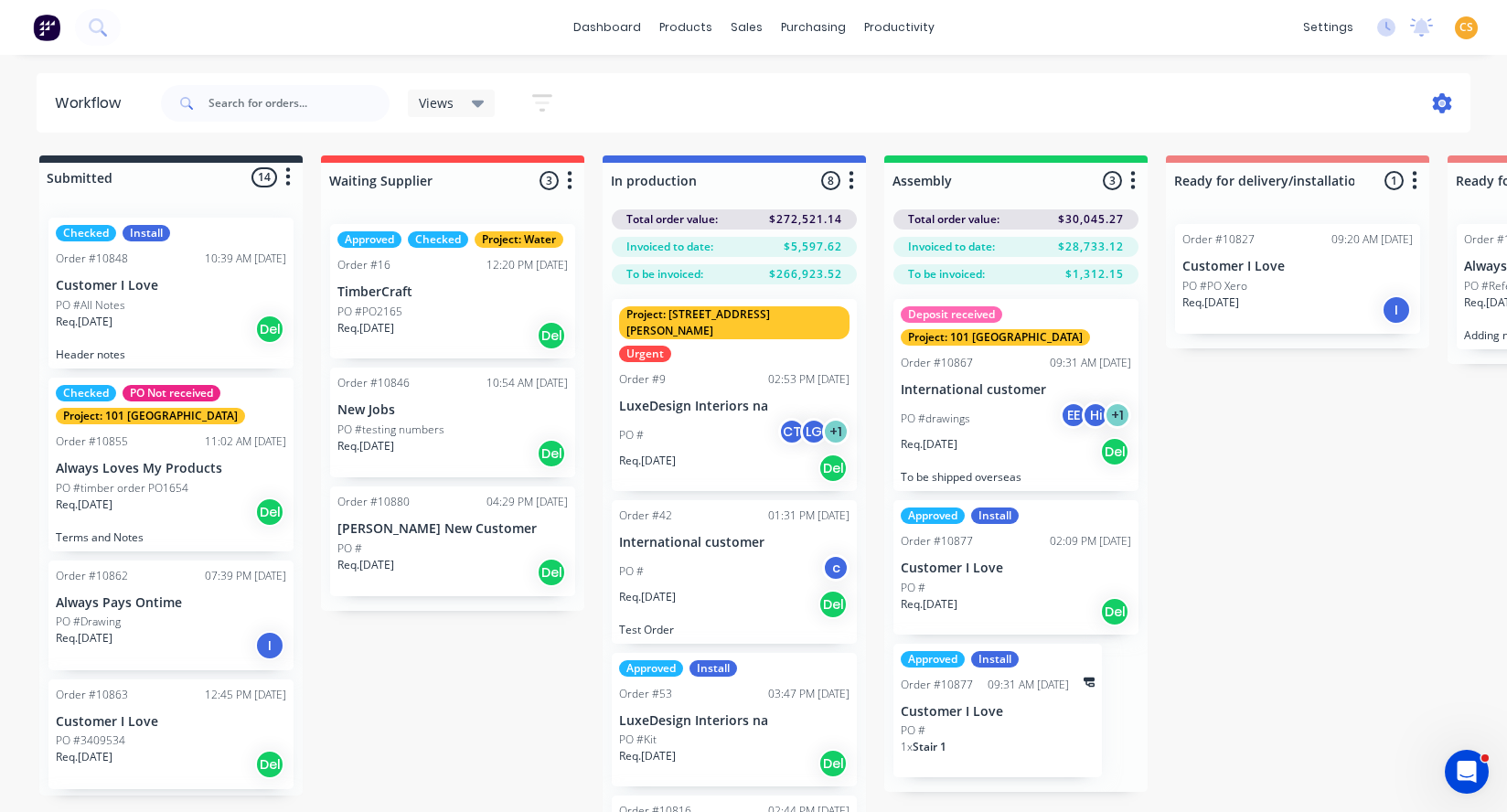
click at [1442, 104] on icon at bounding box center [1444, 104] width 6 height 6
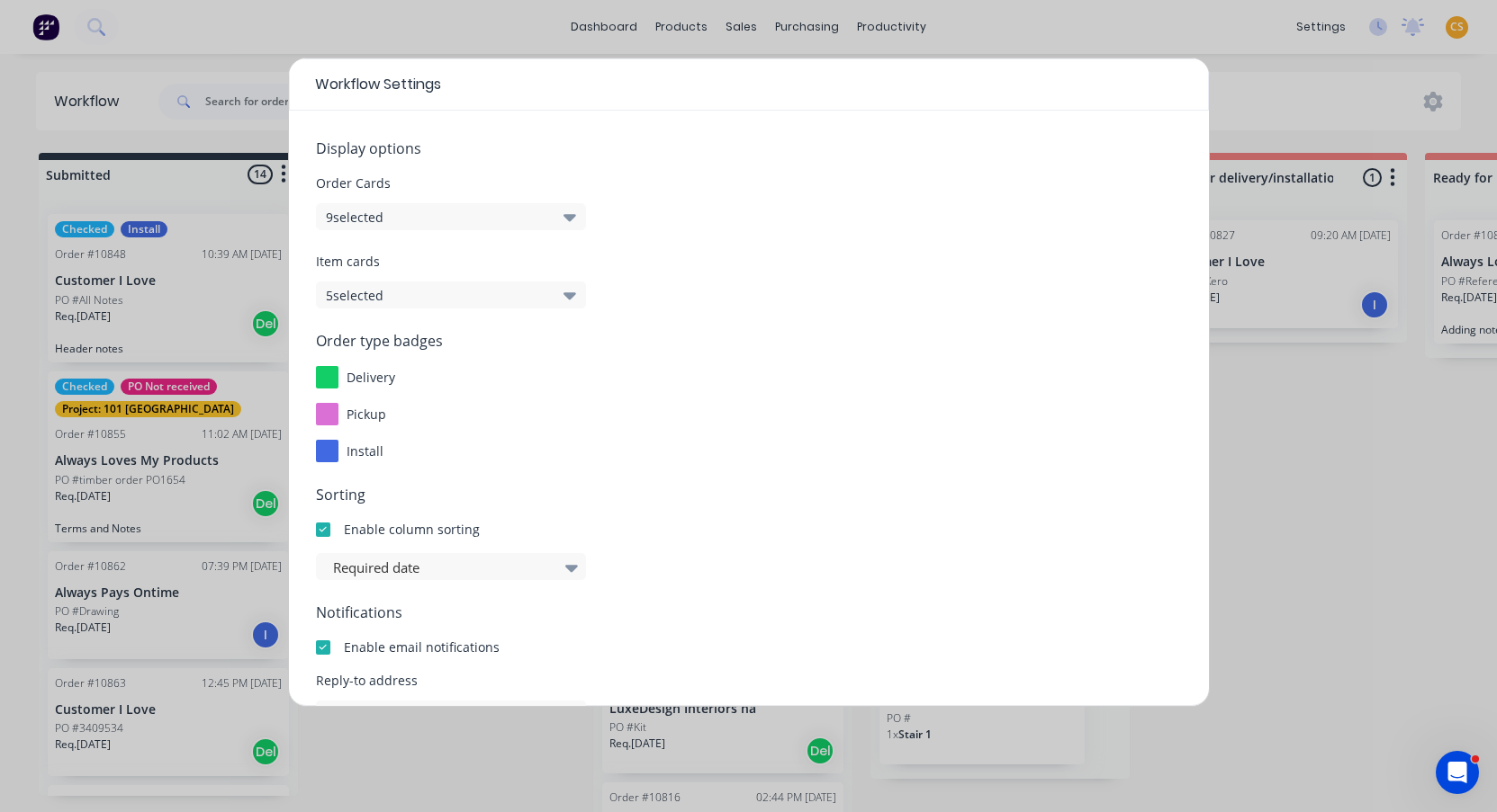
click at [359, 208] on button "9 selected" at bounding box center [451, 217] width 270 height 27
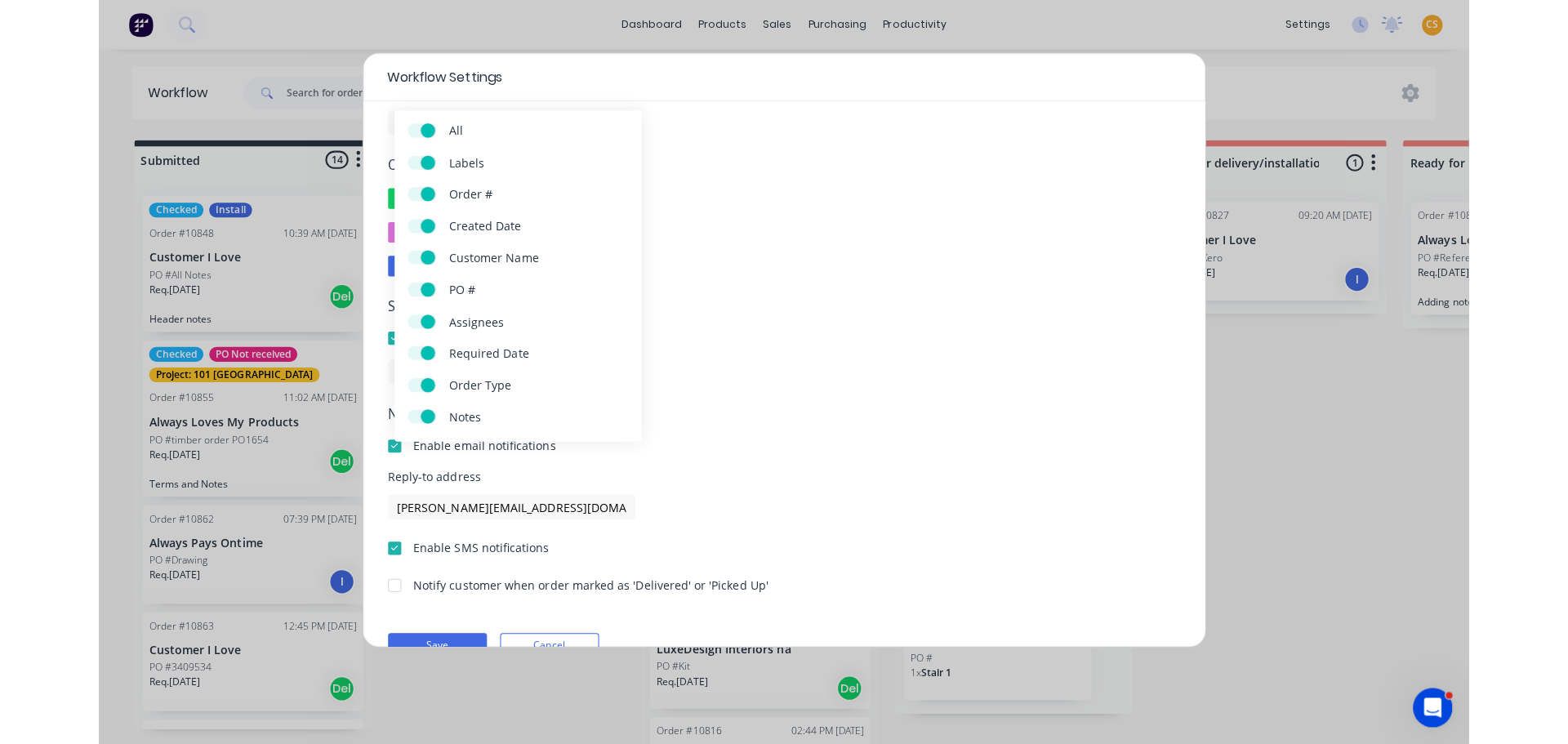
scroll to position [181, 0]
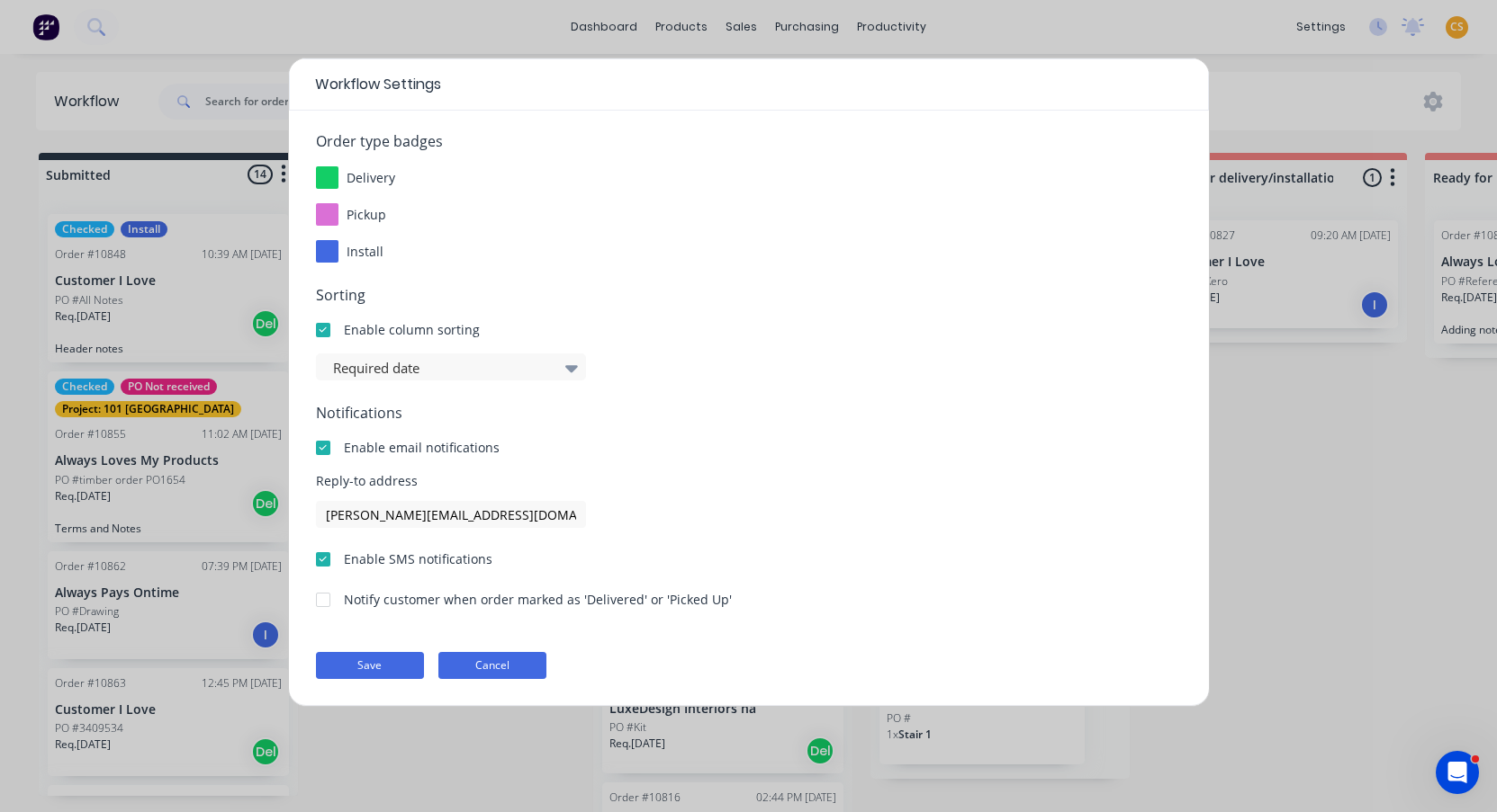
click at [524, 660] on button "Cancel" at bounding box center [492, 665] width 108 height 27
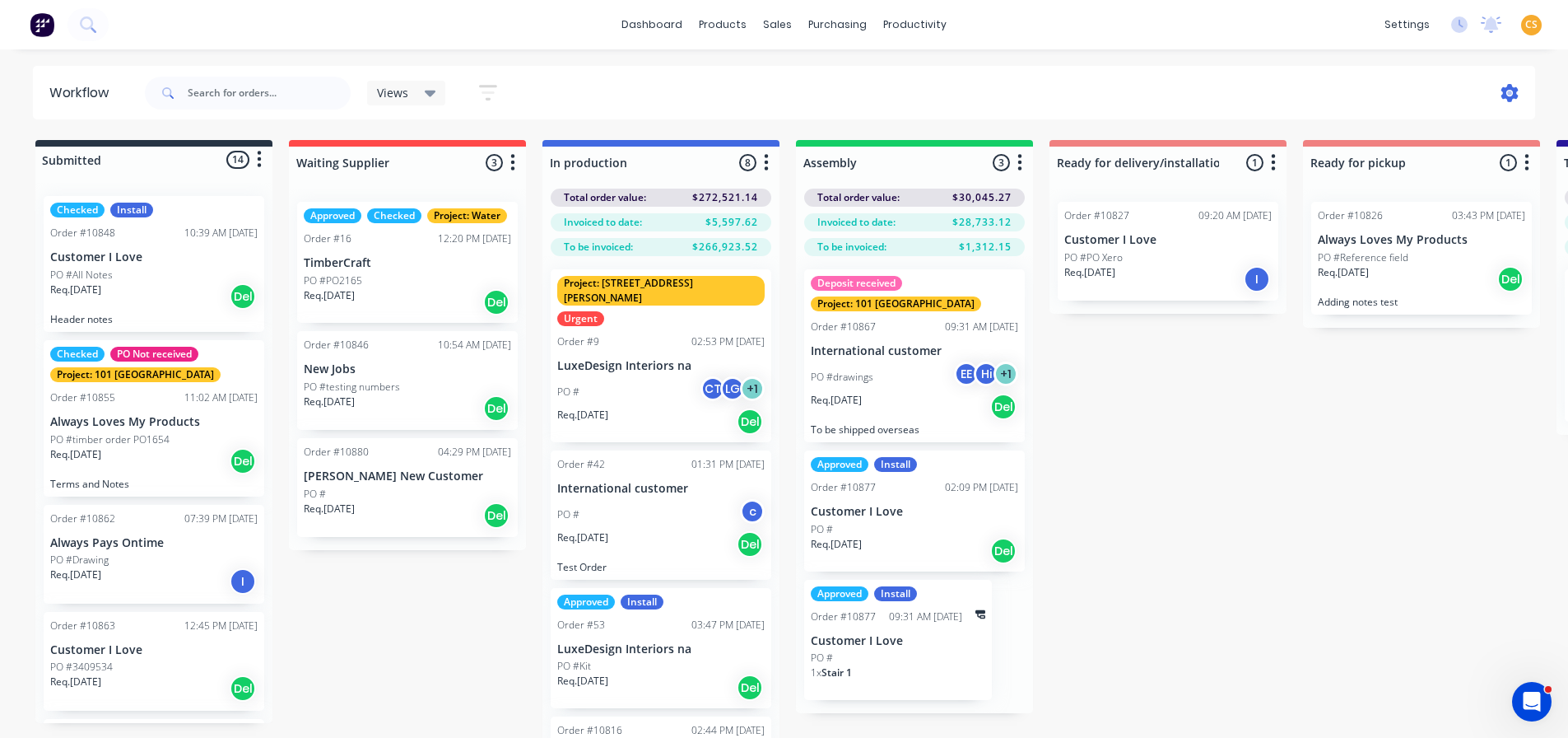
click at [1508, 93] on icon at bounding box center [1510, 93] width 5 height 5
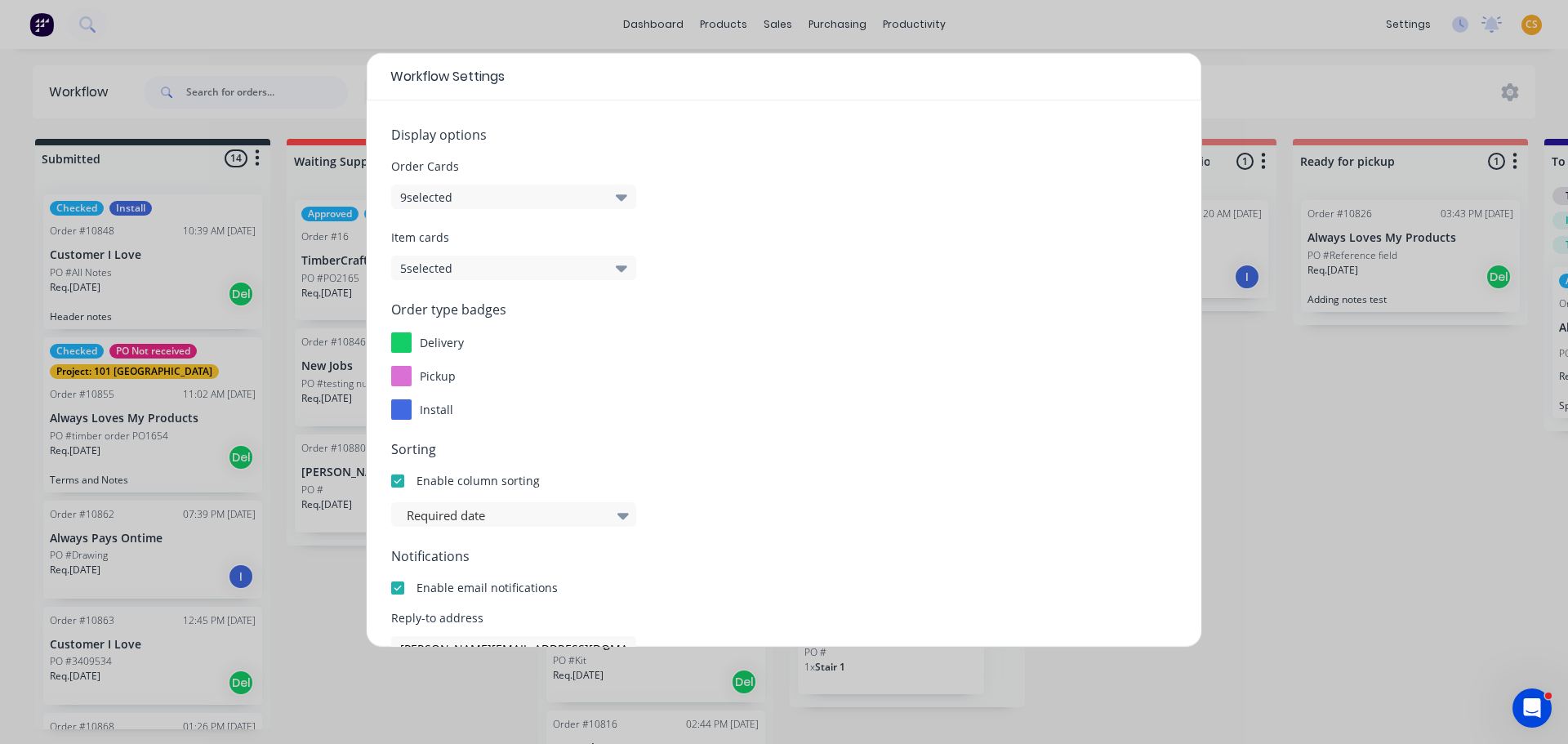
scroll to position [21, 0]
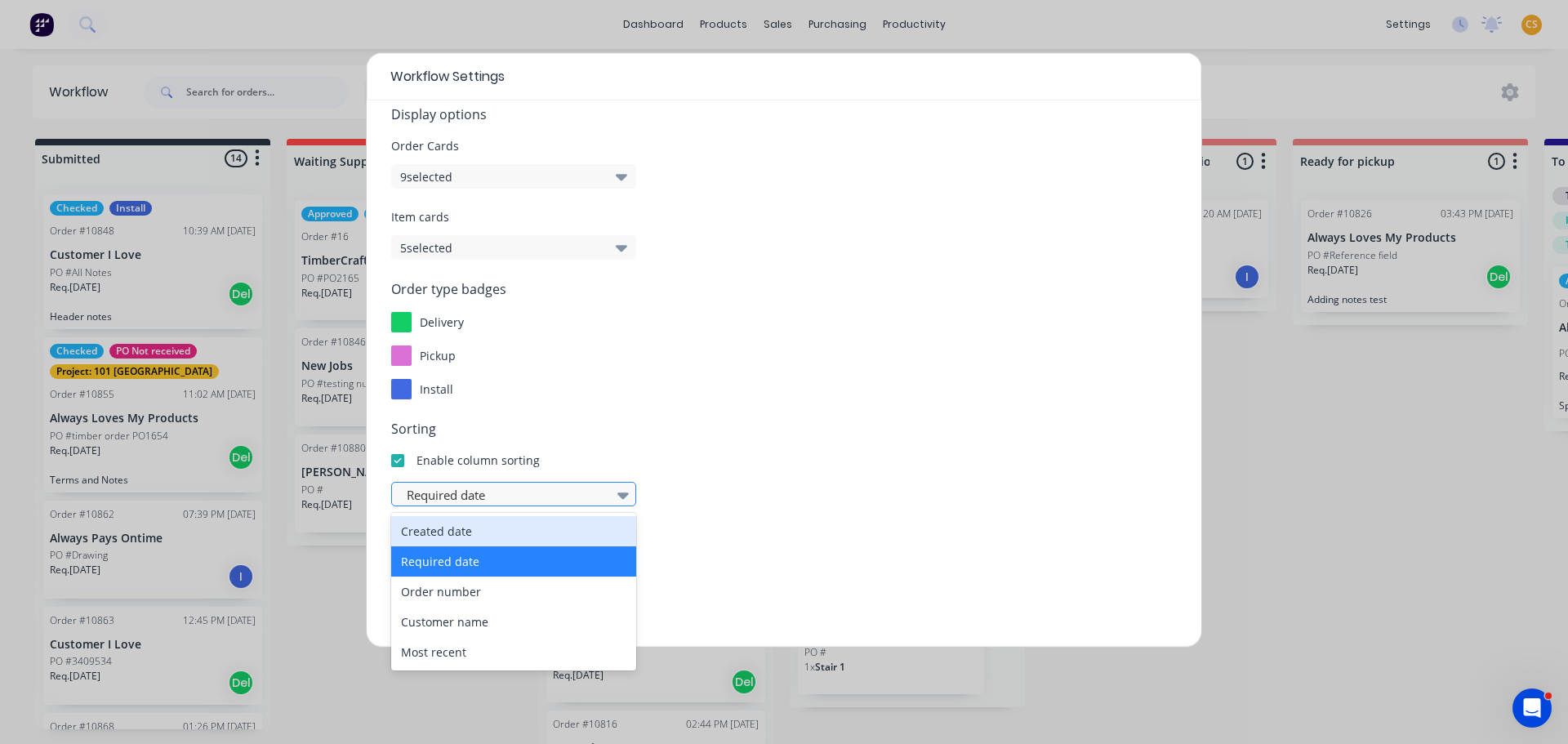
click at [622, 494] on icon at bounding box center [623, 495] width 11 height 7
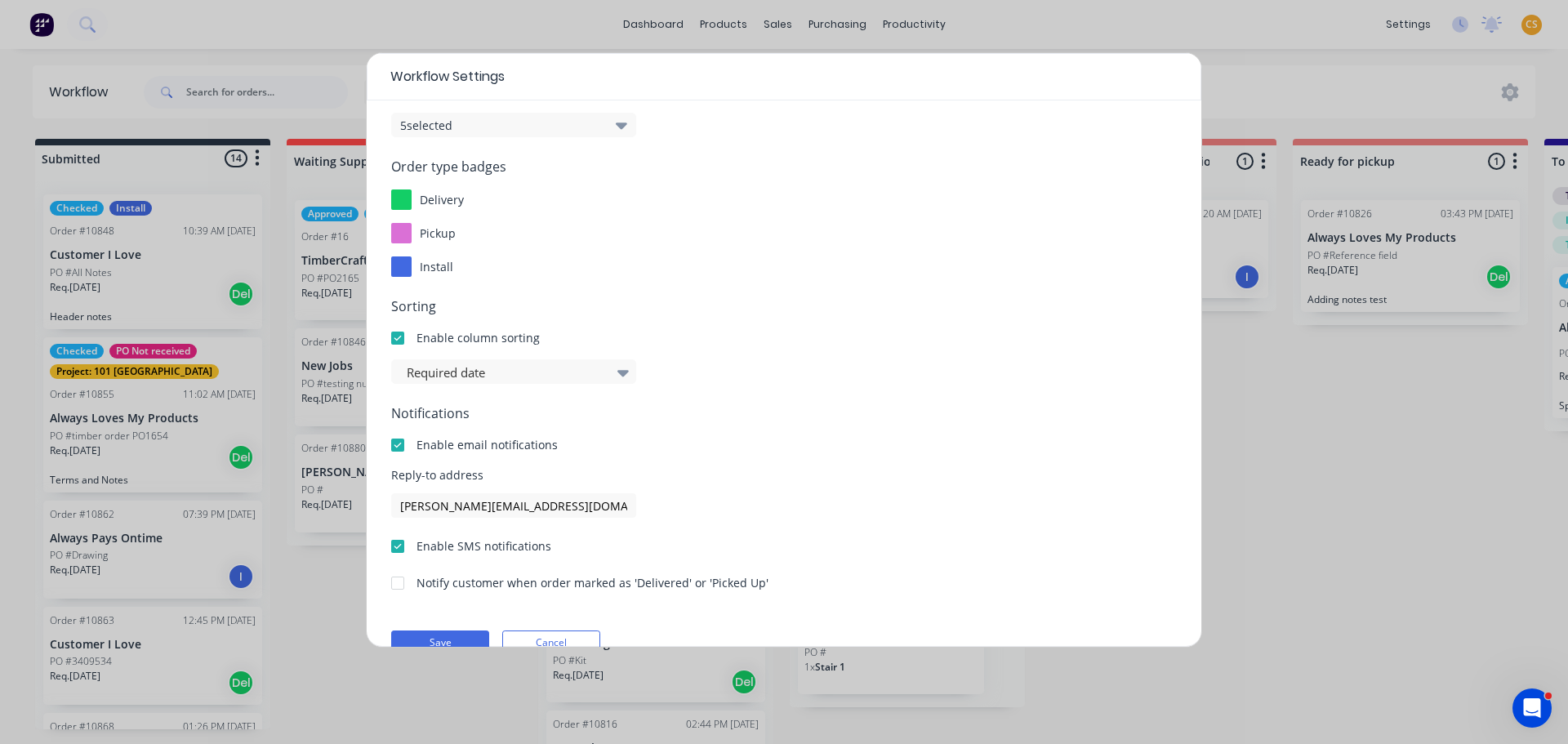
scroll to position [176, 0]
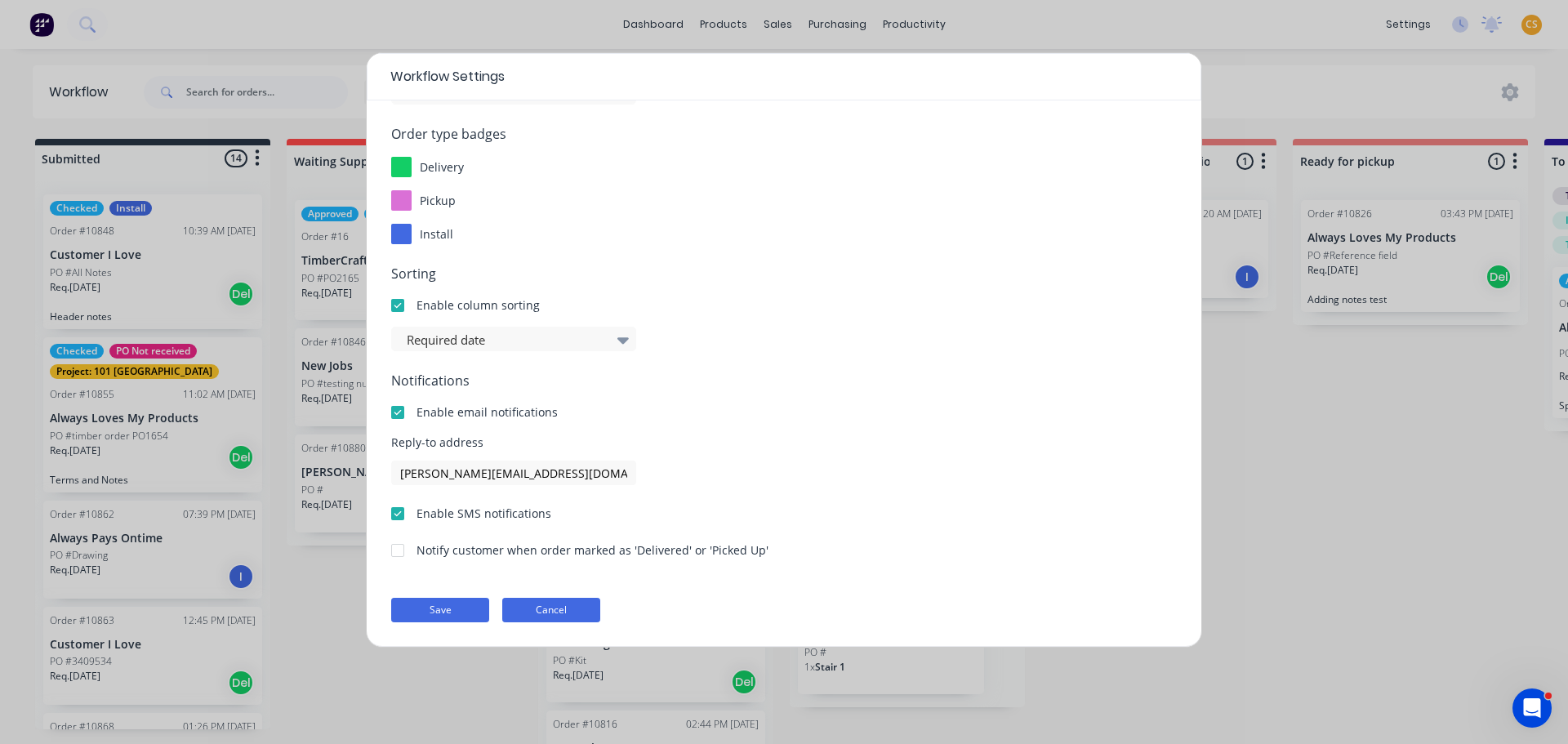
click at [552, 605] on button "Cancel" at bounding box center [551, 610] width 98 height 24
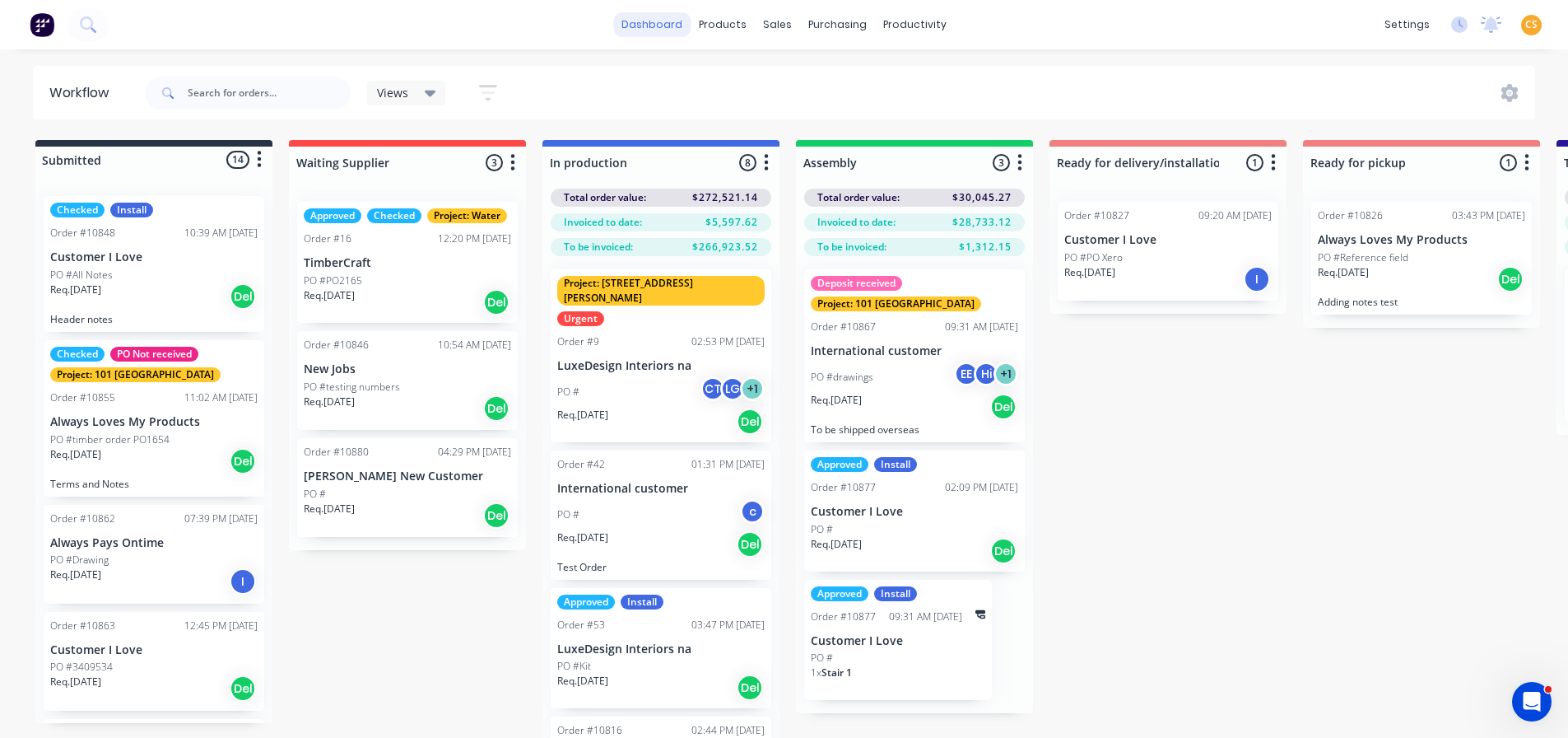
click at [657, 24] on link "dashboard" at bounding box center [651, 24] width 78 height 24
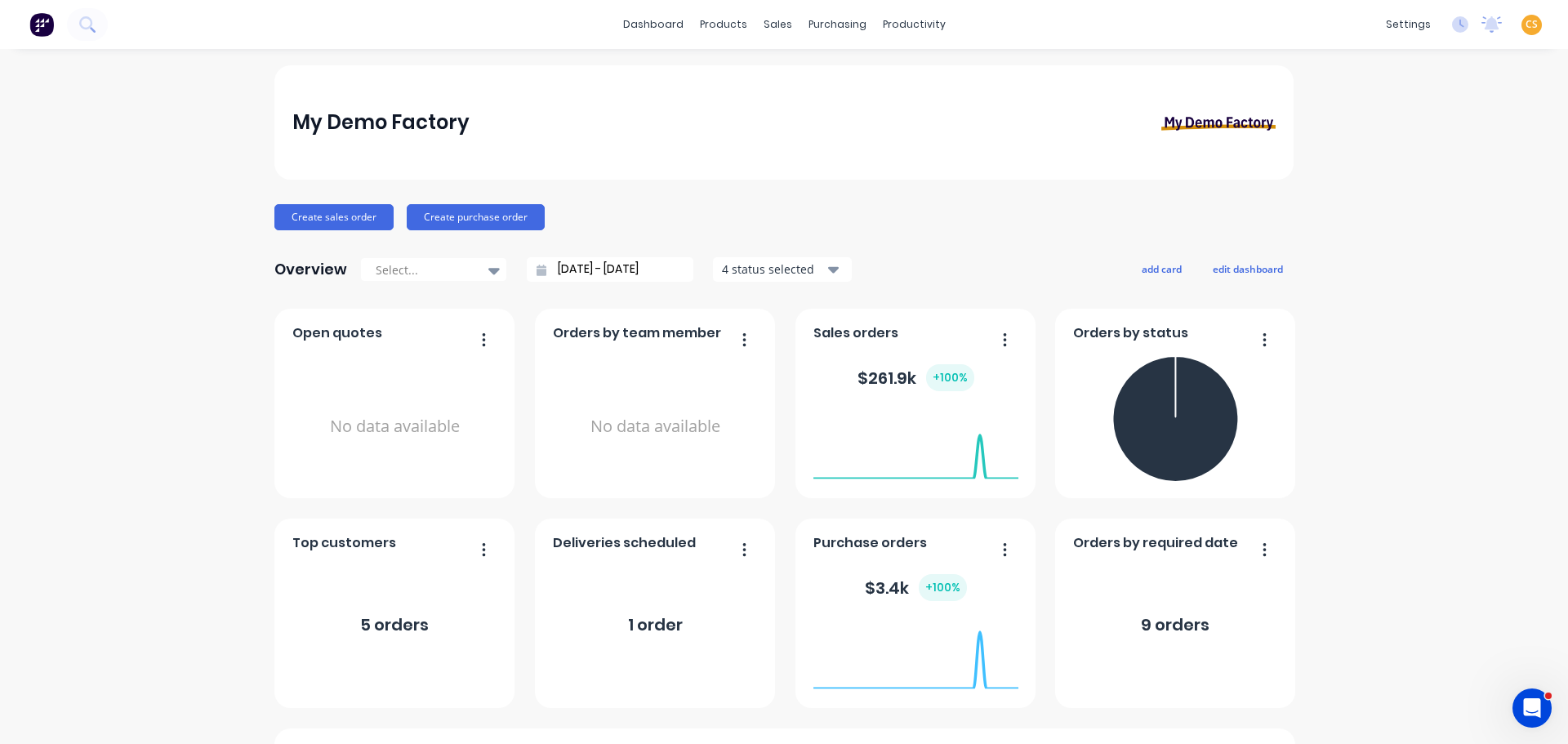
click at [1526, 23] on span "CS" at bounding box center [1532, 24] width 12 height 15
click at [1391, 209] on div "Sign out" at bounding box center [1392, 204] width 44 height 15
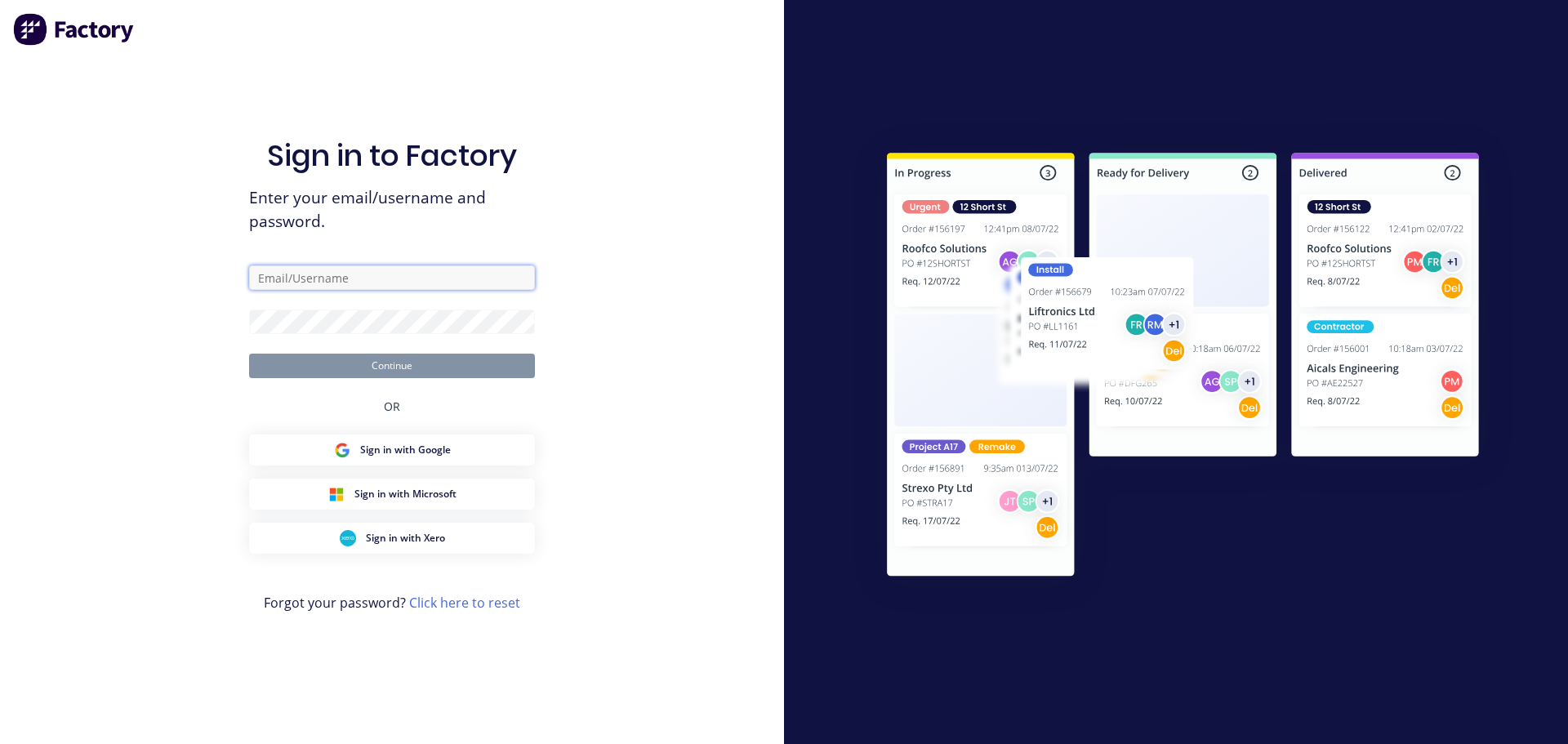
click at [349, 277] on input "text" at bounding box center [392, 277] width 286 height 24
paste input "[EMAIL_ADDRESS][DOMAIN_NAME]"
drag, startPoint x: 678, startPoint y: 346, endPoint x: 690, endPoint y: 348, distance: 12.2
click at [684, 347] on div "Sign in to Factory Enter your email/username and password. [EMAIL_ADDRESS][DOMA…" at bounding box center [392, 372] width 784 height 744
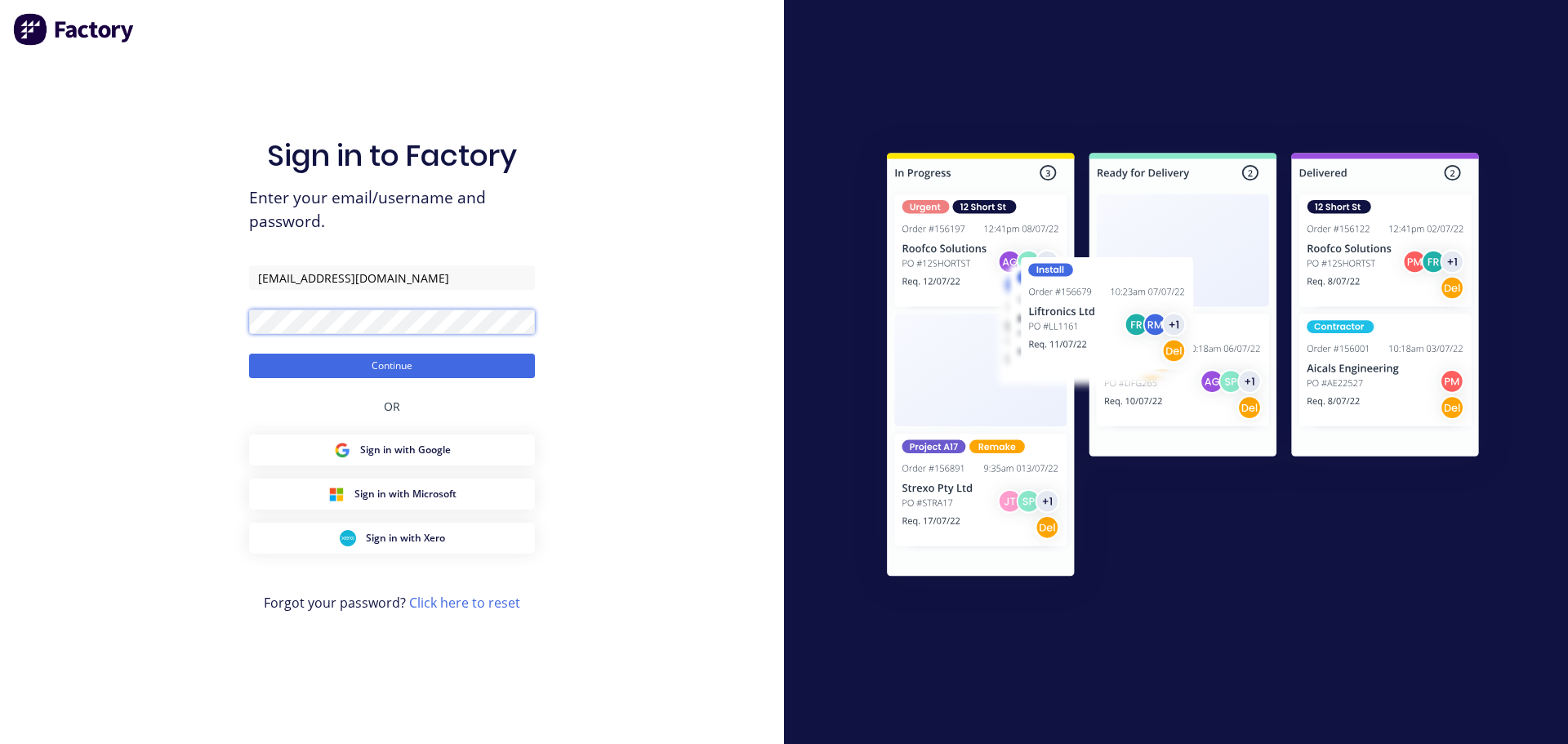
click at [149, 312] on div "Sign in to Factory Enter your email/username and password. [EMAIL_ADDRESS][DOMA…" at bounding box center [392, 372] width 784 height 744
click at [271, 363] on button "Continue" at bounding box center [392, 366] width 286 height 24
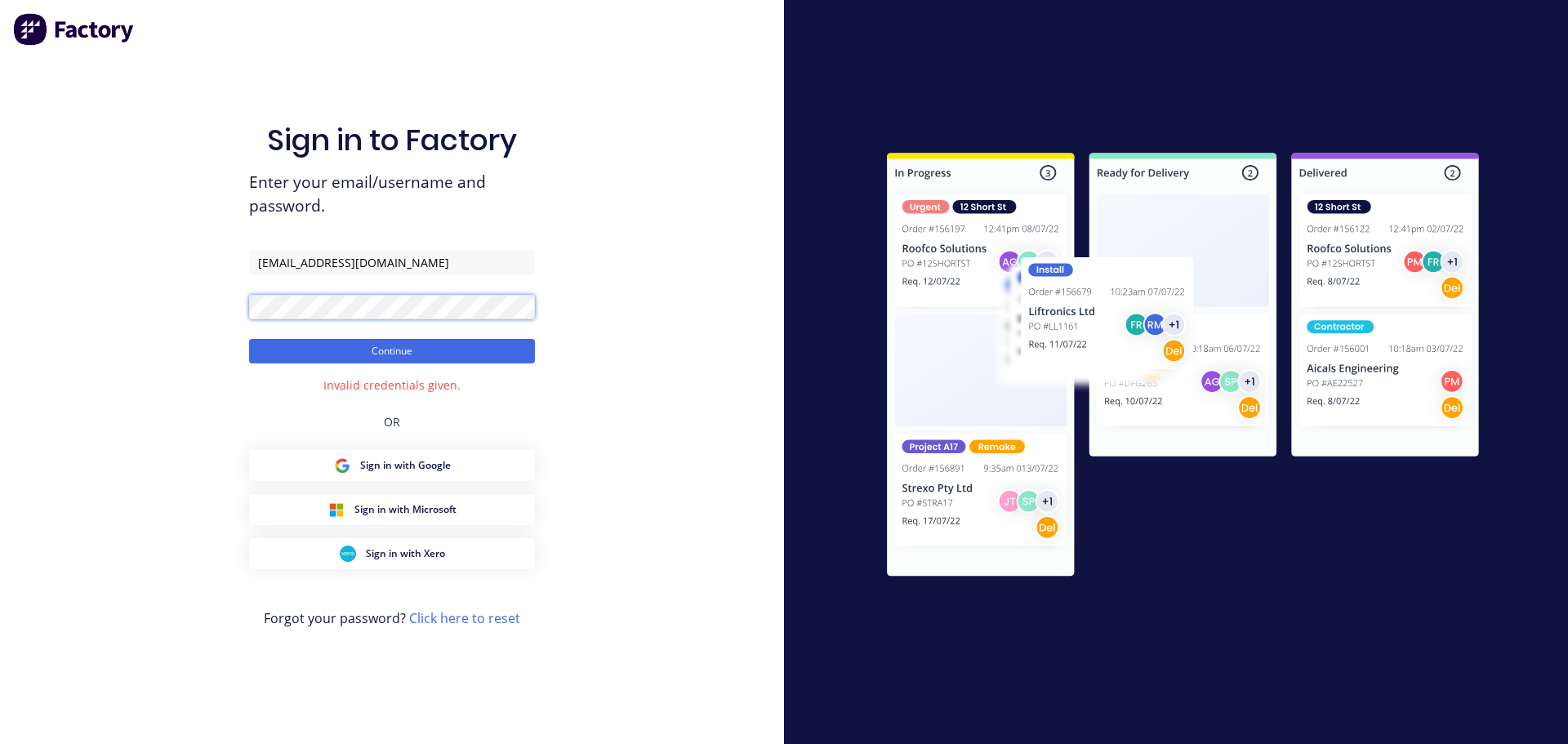
click at [122, 295] on div "Sign in to Factory Enter your email/username and password. [EMAIL_ADDRESS][DOMA…" at bounding box center [392, 372] width 784 height 744
click at [314, 351] on button "Continue" at bounding box center [392, 351] width 286 height 24
drag, startPoint x: 405, startPoint y: 262, endPoint x: 118, endPoint y: 255, distance: 287.1
click at [118, 255] on div "Sign in to Factory Enter your email/username and password. [EMAIL_ADDRESS][DOMA…" at bounding box center [392, 372] width 784 height 744
click at [287, 359] on button "Continue" at bounding box center [392, 351] width 286 height 24
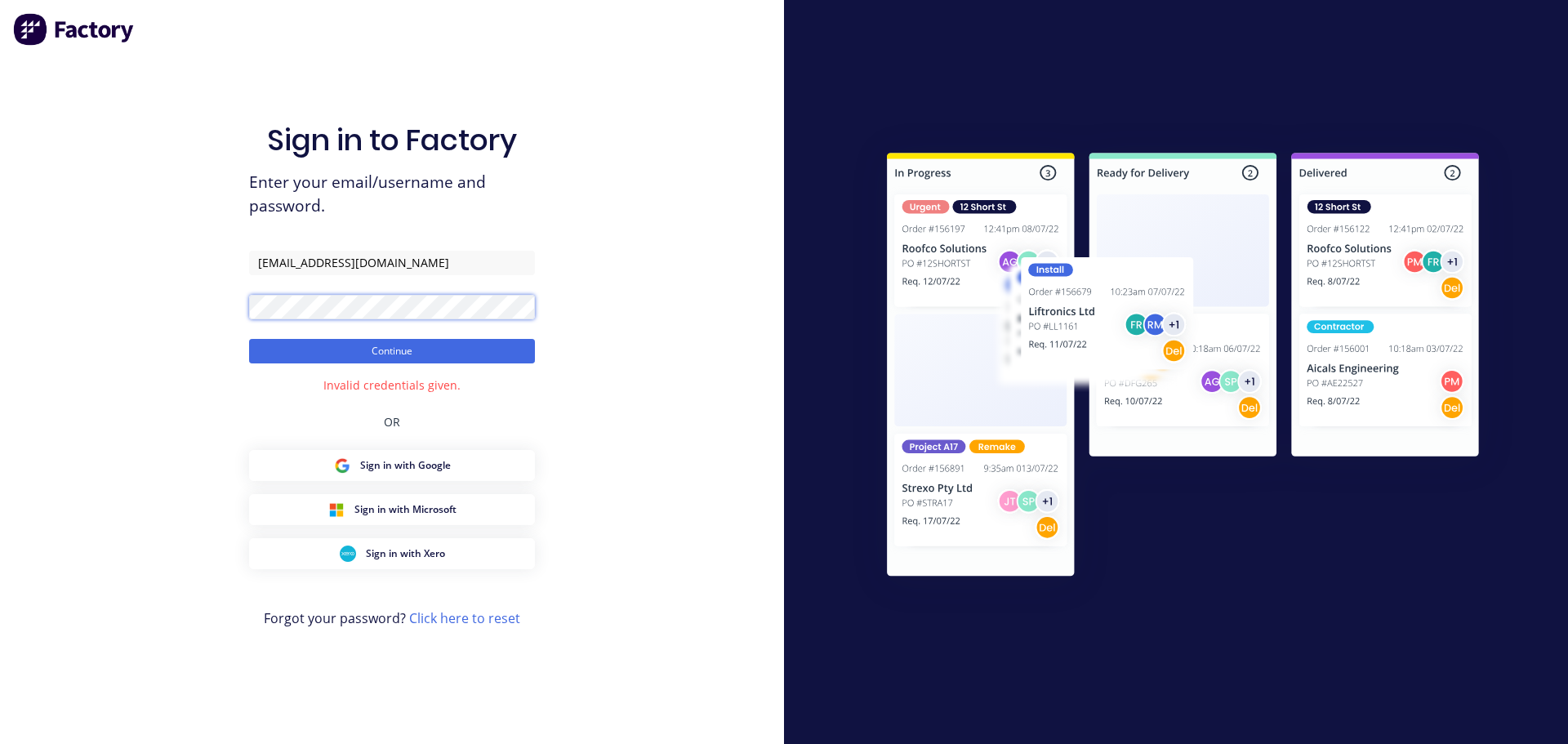
click at [158, 299] on div "Sign in to Factory Enter your email/username and password. [EMAIL_ADDRESS][DOMA…" at bounding box center [392, 372] width 784 height 744
click at [283, 348] on button "Continue" at bounding box center [392, 351] width 286 height 24
drag, startPoint x: 420, startPoint y: 267, endPoint x: 230, endPoint y: 267, distance: 190.0
click at [230, 267] on div "Sign in to Factory Enter your email/username and password. [EMAIL_ADDRESS][DOMA…" at bounding box center [392, 372] width 784 height 744
paste input "@myob-"
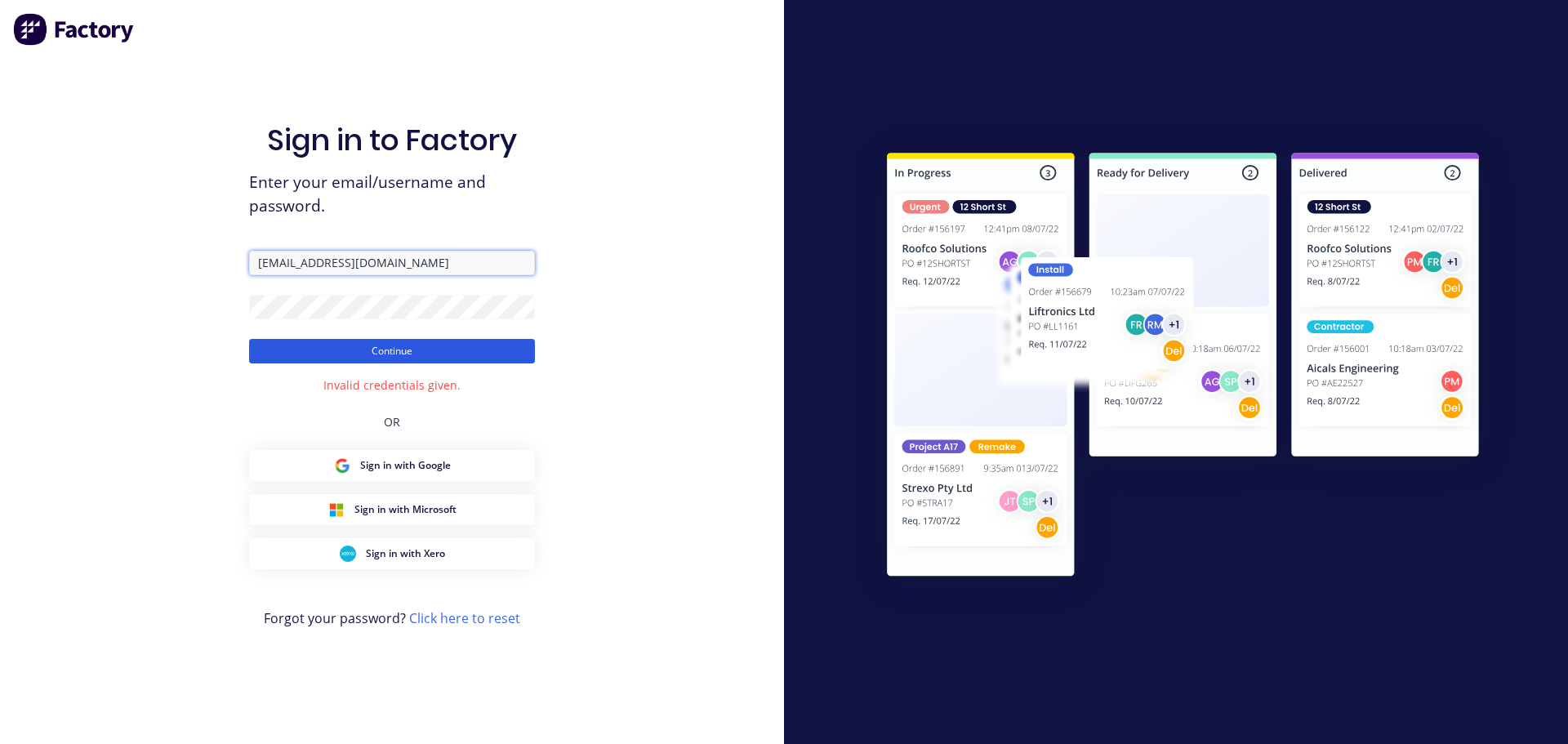
type input "[EMAIL_ADDRESS][DOMAIN_NAME]"
click at [335, 353] on button "Continue" at bounding box center [392, 351] width 286 height 24
